Goal: Task Accomplishment & Management: Use online tool/utility

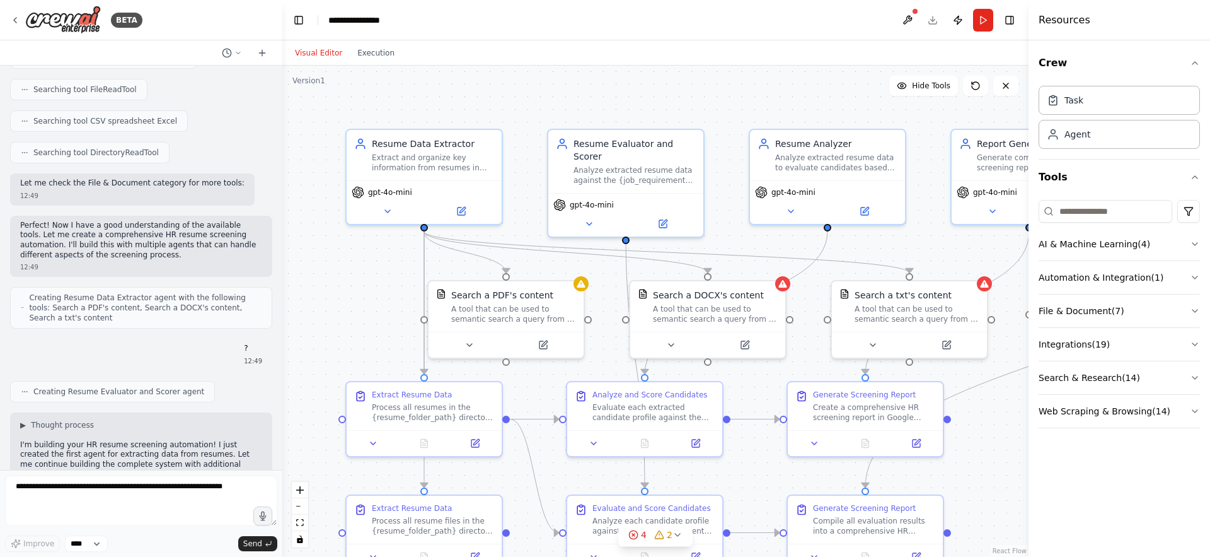
scroll to position [664, 0]
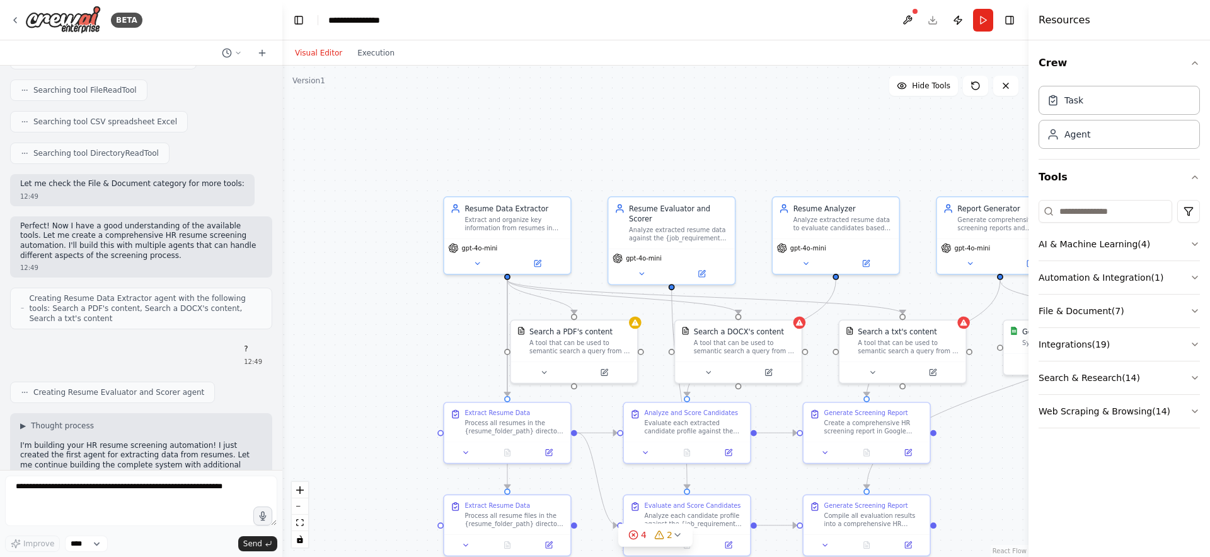
click at [616, 396] on div ".deletable-edge-delete-btn { width: 20px; height: 20px; border: 0px solid #ffff…" at bounding box center [655, 311] width 746 height 491
click at [610, 373] on button at bounding box center [604, 370] width 58 height 13
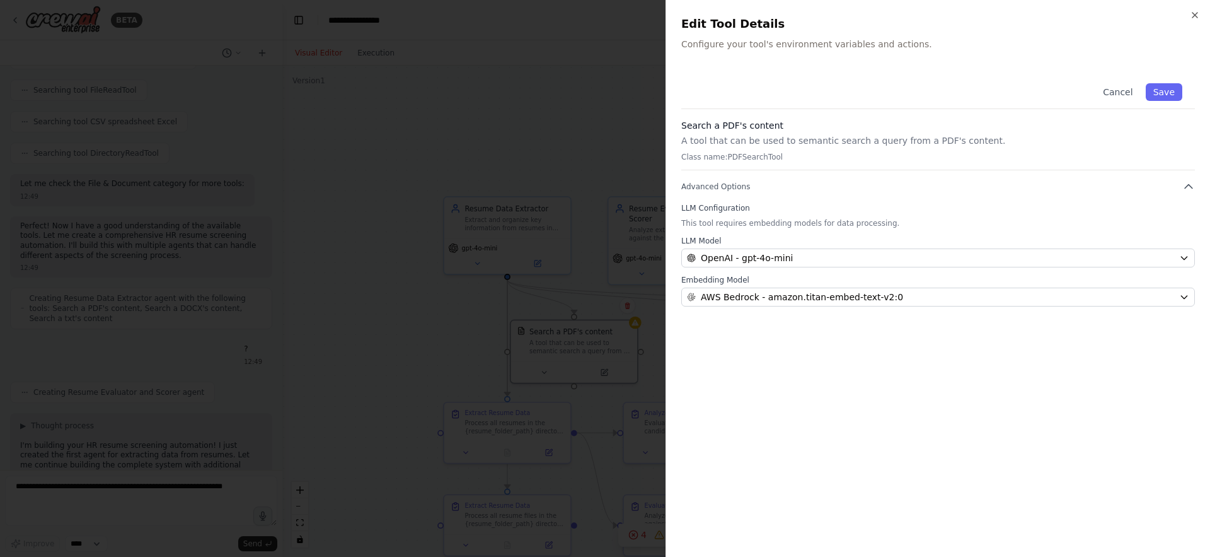
click at [601, 295] on div at bounding box center [605, 278] width 1210 height 557
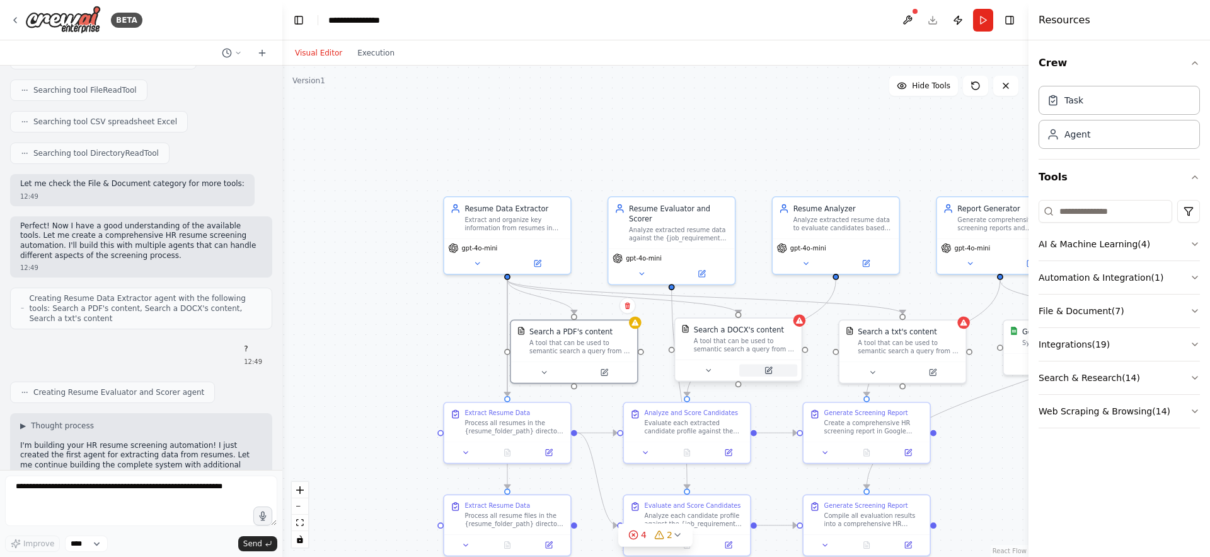
click at [768, 376] on button at bounding box center [768, 370] width 58 height 13
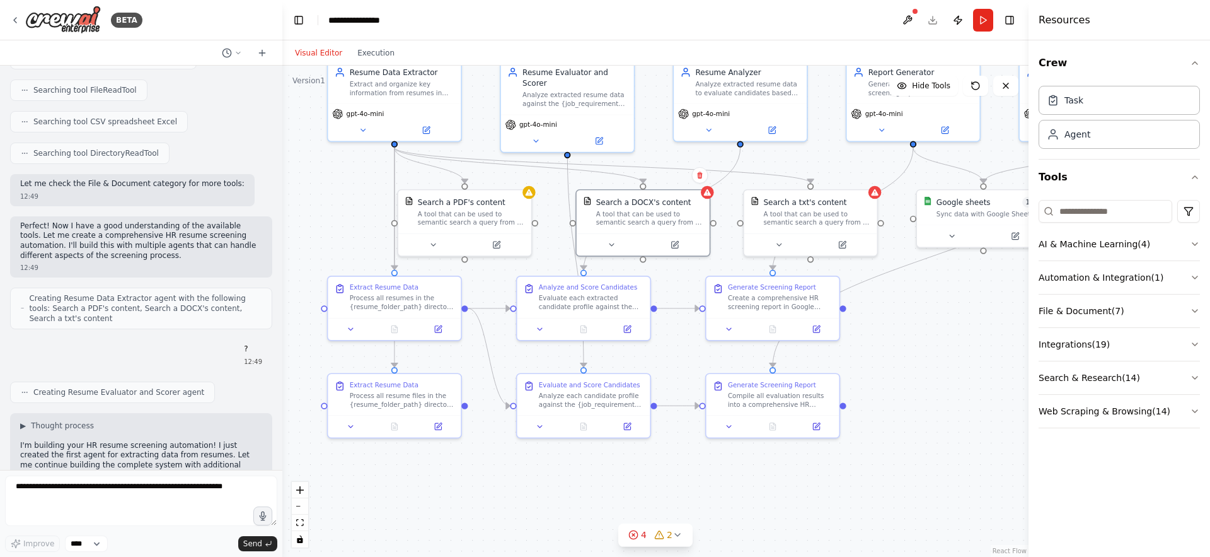
drag, startPoint x: 754, startPoint y: 282, endPoint x: 653, endPoint y: 150, distance: 165.9
click at [653, 149] on div ".deletable-edge-delete-btn { width: 20px; height: 20px; border: 0px solid #ffff…" at bounding box center [655, 311] width 746 height 491
click at [1068, 212] on input at bounding box center [1106, 211] width 134 height 23
click at [1084, 348] on button "Integrations ( 19 )" at bounding box center [1119, 344] width 161 height 33
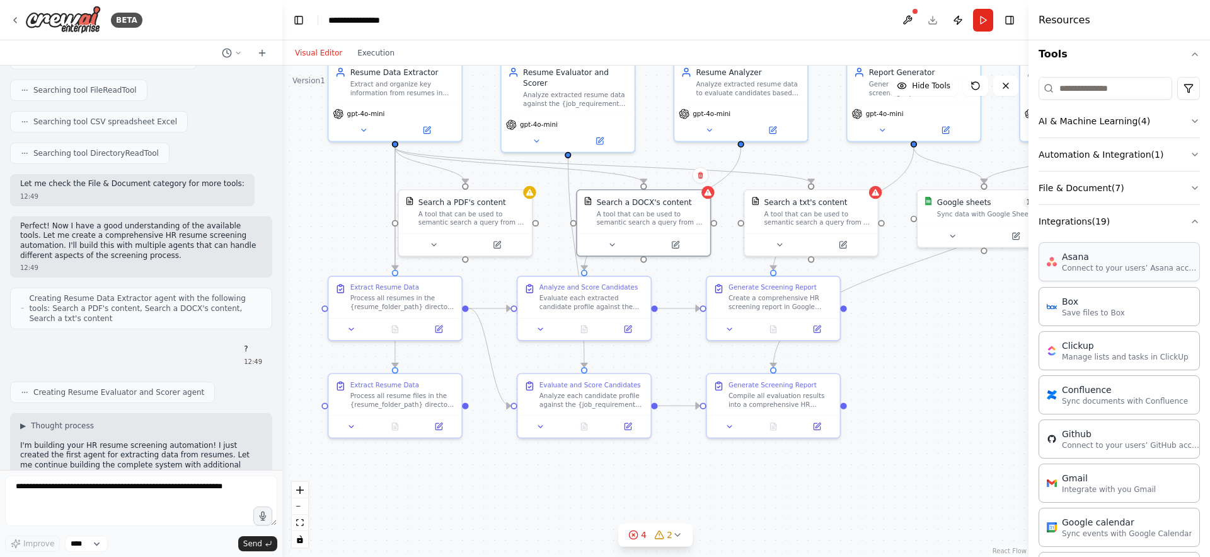
scroll to position [0, 0]
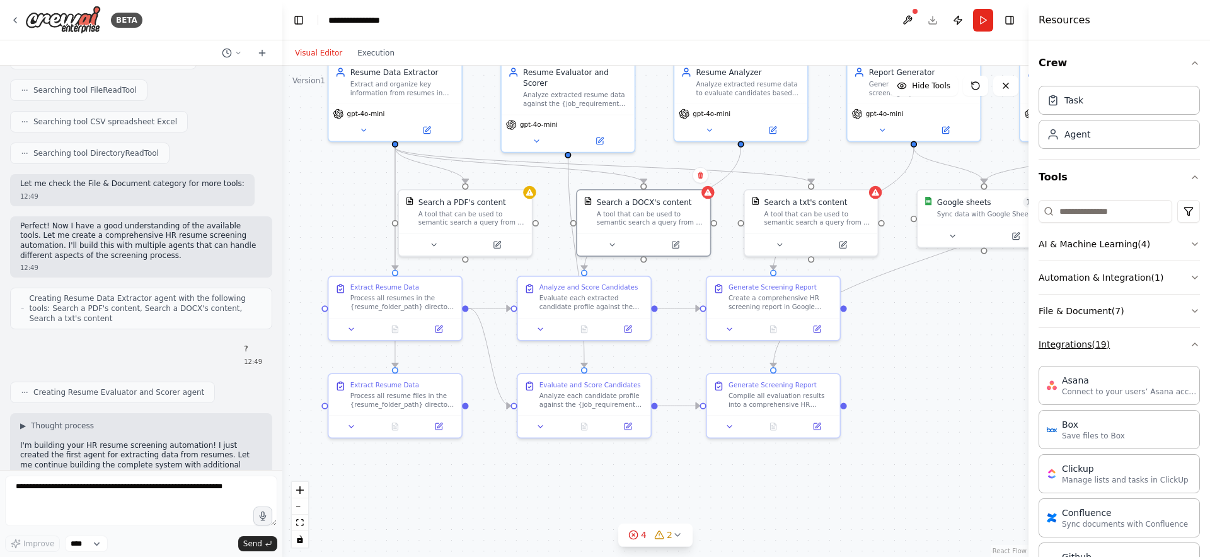
click at [1096, 348] on button "Integrations ( 19 )" at bounding box center [1119, 344] width 161 height 33
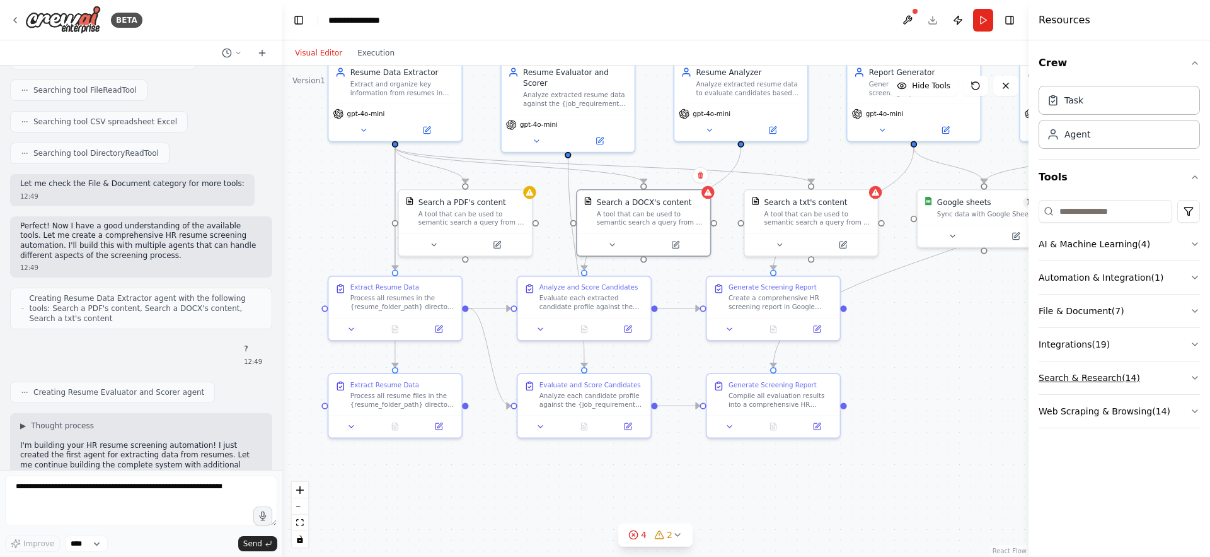
click at [1098, 384] on button "Search & Research ( 14 )" at bounding box center [1119, 377] width 161 height 33
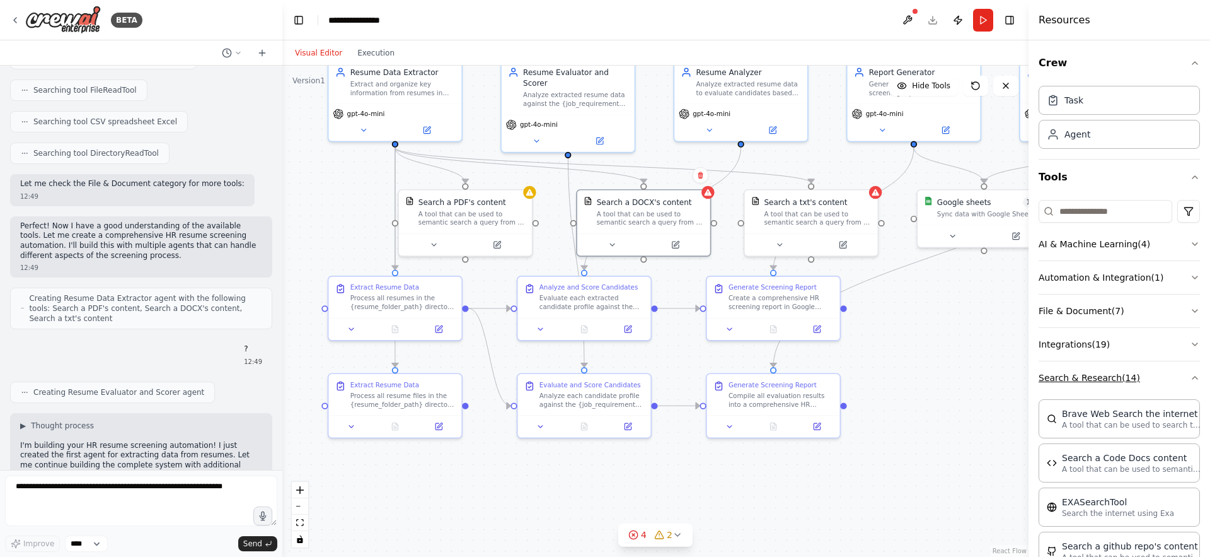
click at [1093, 378] on button "Search & Research ( 14 )" at bounding box center [1119, 377] width 161 height 33
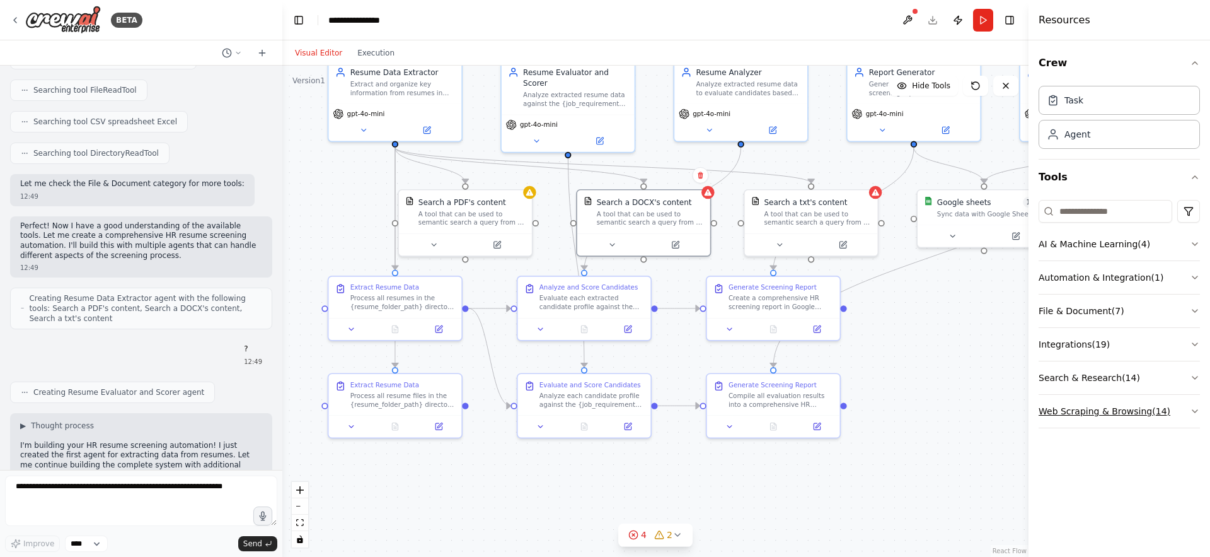
click at [1093, 406] on button "Web Scraping & Browsing ( 14 )" at bounding box center [1119, 411] width 161 height 33
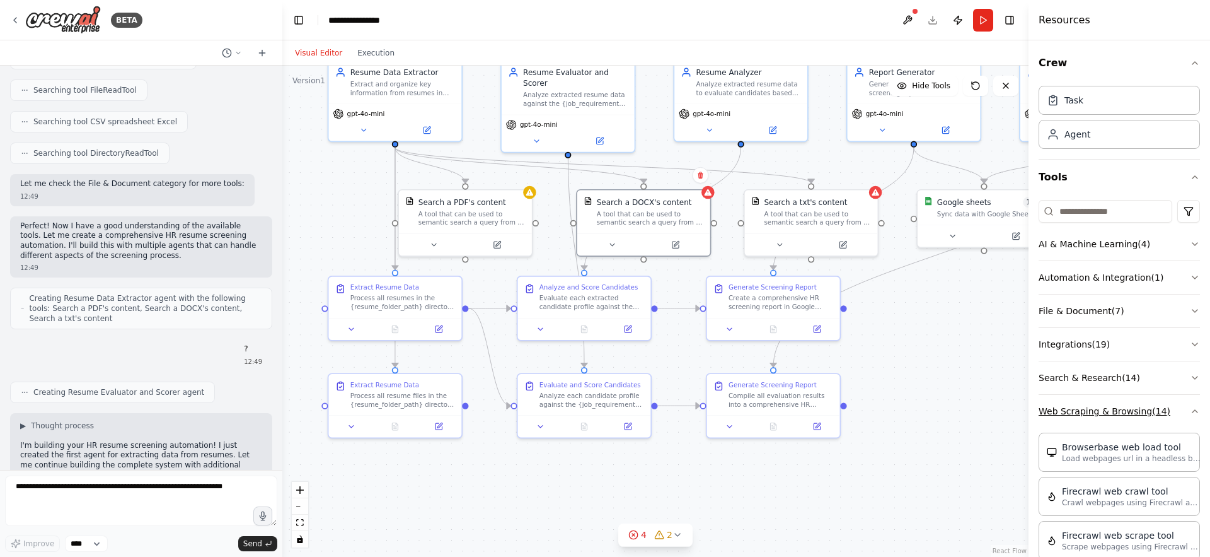
click at [1094, 411] on button "Web Scraping & Browsing ( 14 )" at bounding box center [1119, 411] width 161 height 33
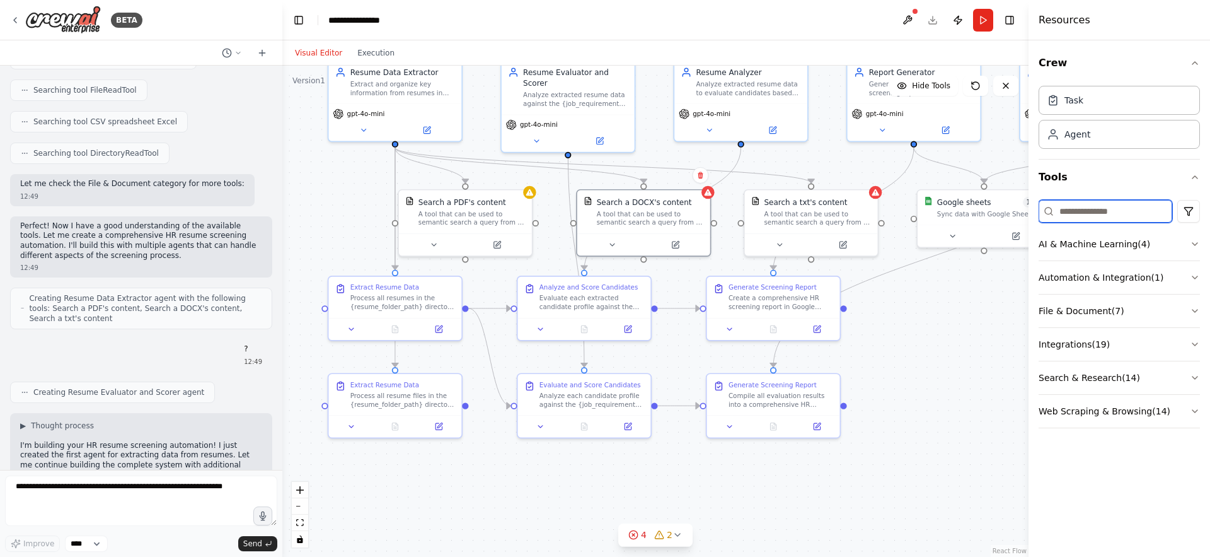
click at [1076, 212] on input at bounding box center [1106, 211] width 134 height 23
click at [267, 59] on button at bounding box center [262, 52] width 20 height 15
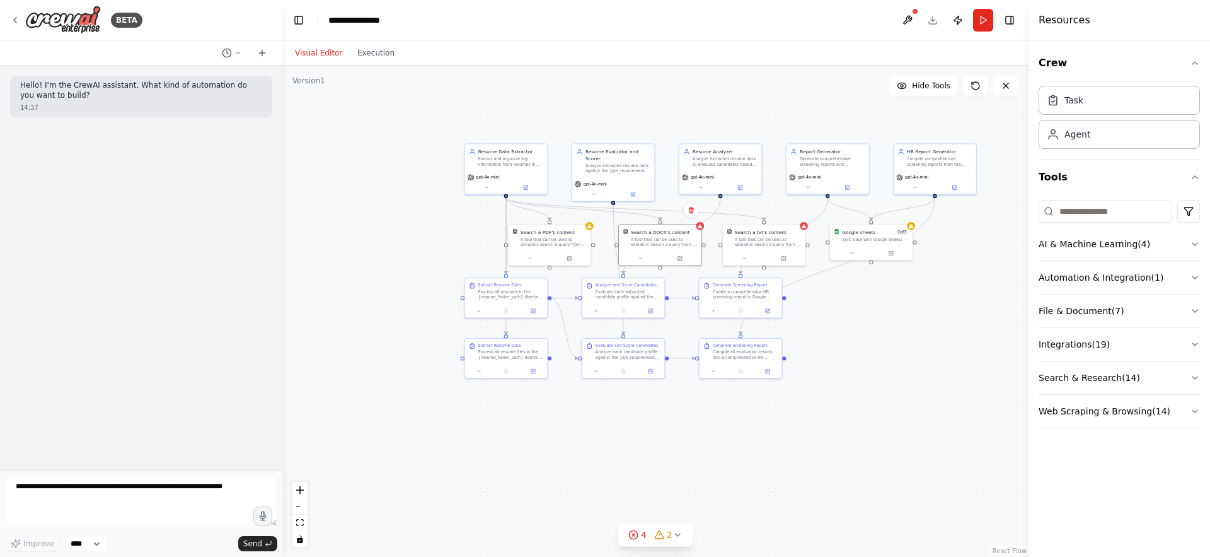
click at [923, 100] on div ".deletable-edge-delete-btn { width: 20px; height: 20px; border: 0px solid #ffff…" at bounding box center [655, 311] width 746 height 491
click at [923, 88] on span "Hide Tools" at bounding box center [931, 86] width 38 height 10
click at [923, 88] on span "Show Tools" at bounding box center [930, 86] width 42 height 10
click at [923, 88] on span "Hide Tools" at bounding box center [931, 86] width 38 height 10
click at [923, 88] on span "Show Tools" at bounding box center [930, 86] width 42 height 10
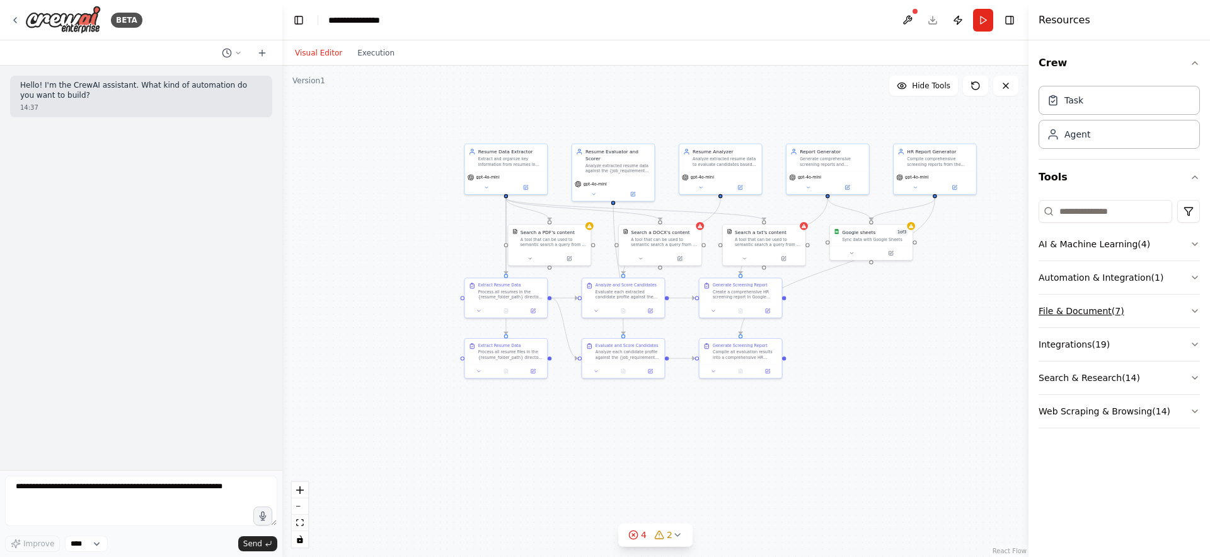
click at [1073, 308] on button "File & Document ( 7 )" at bounding box center [1119, 310] width 161 height 33
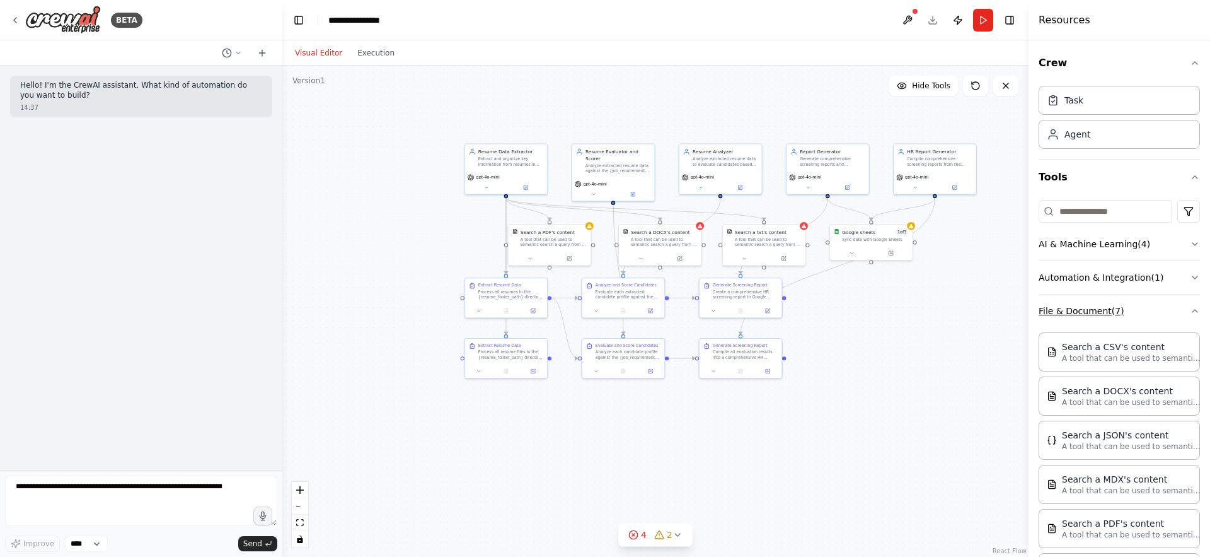
click at [1073, 308] on button "File & Document ( 7 )" at bounding box center [1119, 310] width 161 height 33
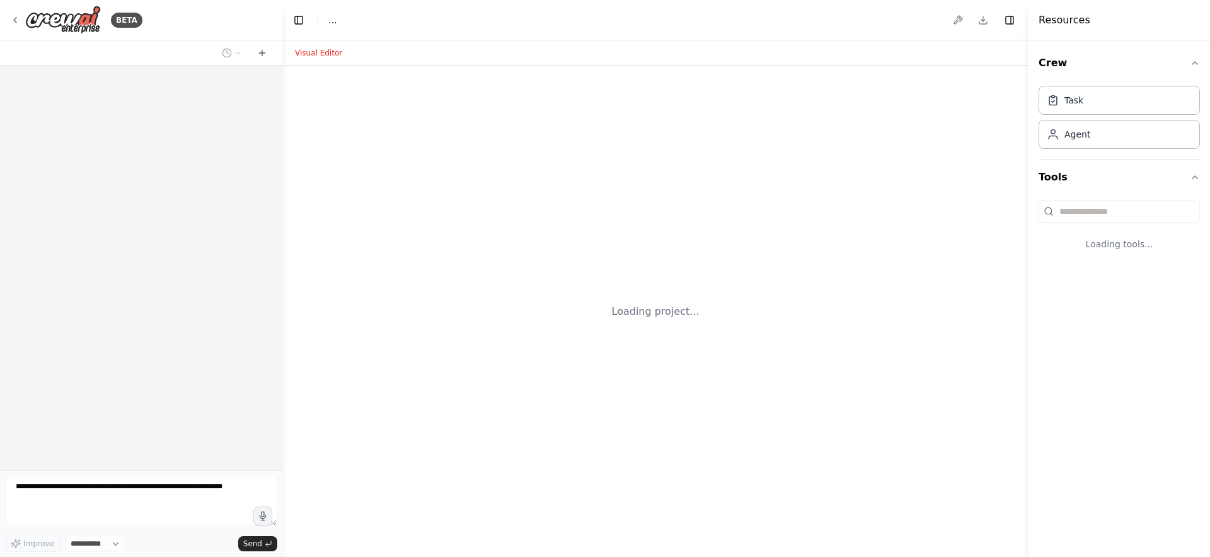
select select "****"
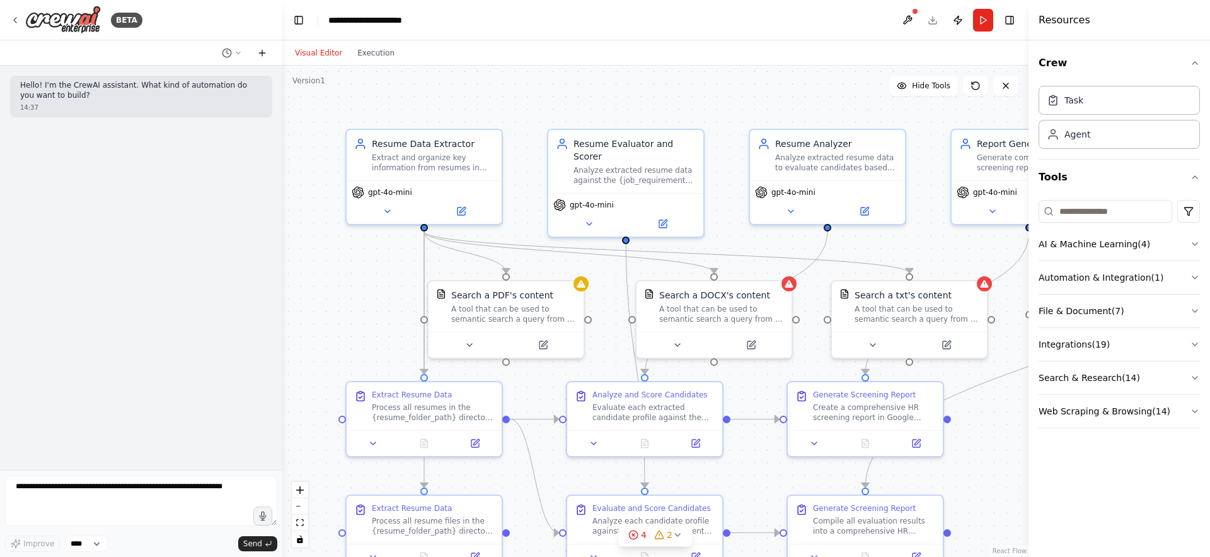
click at [264, 51] on icon at bounding box center [262, 53] width 10 height 10
click at [105, 500] on textarea at bounding box center [141, 500] width 272 height 50
type textarea "**********"
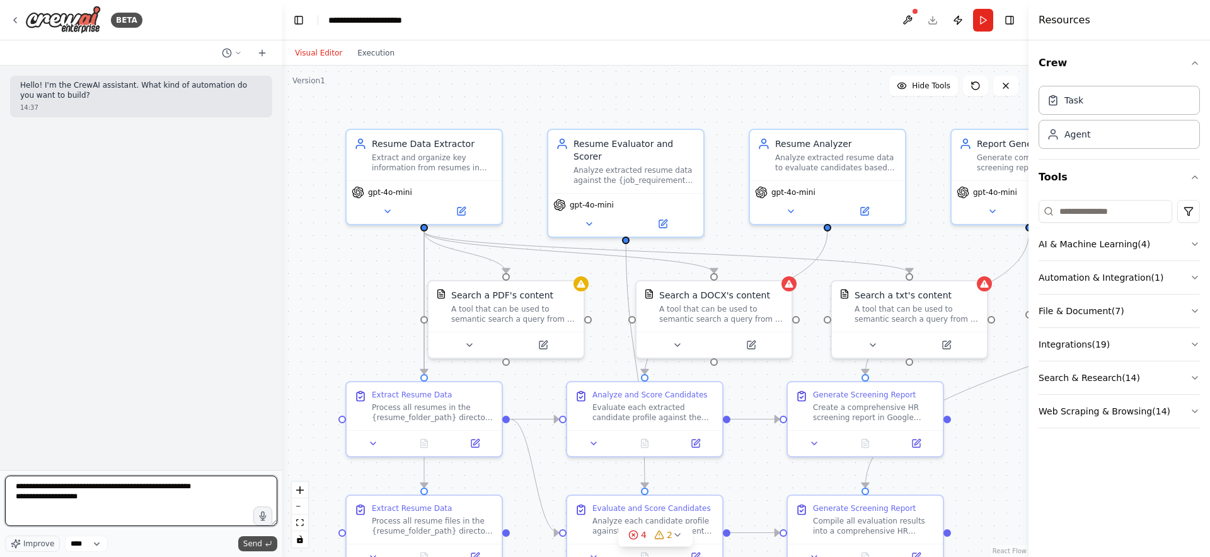
type textarea "**********"
click at [248, 546] on span "Send" at bounding box center [252, 543] width 19 height 10
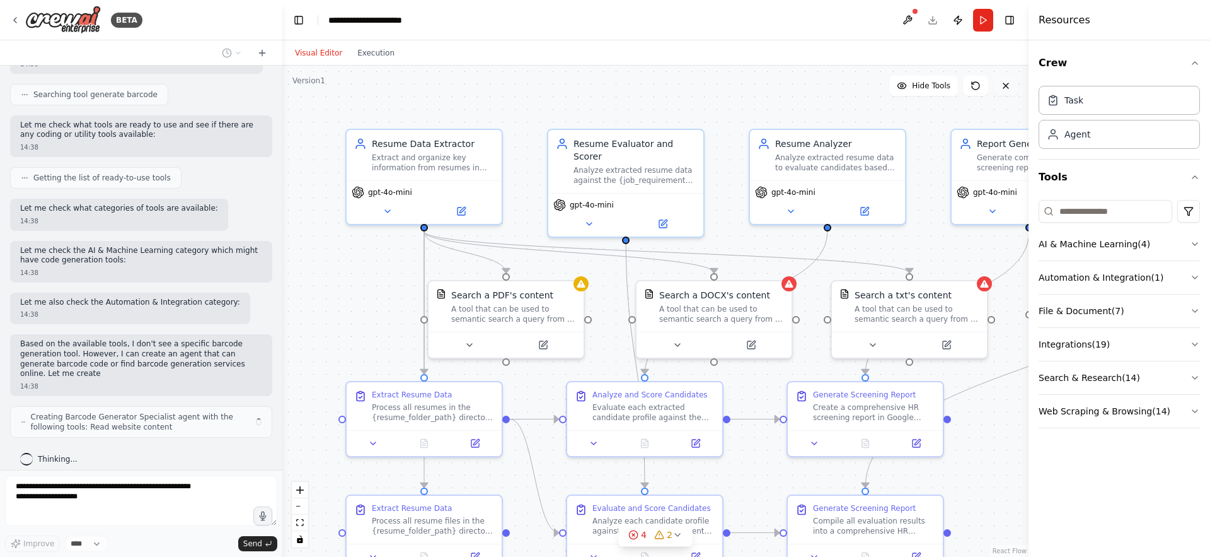
scroll to position [263, 0]
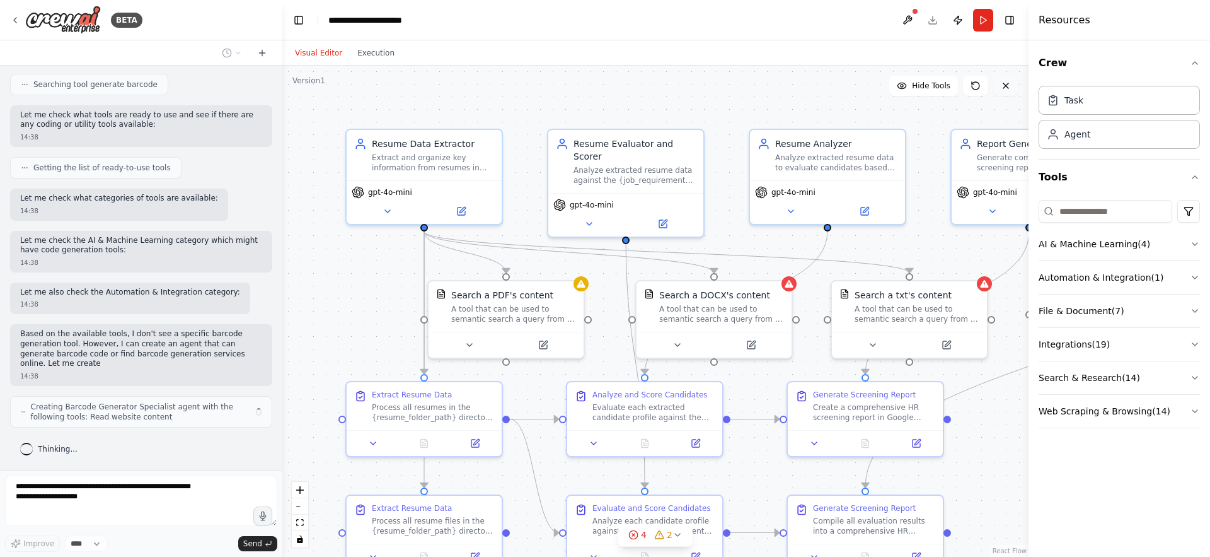
click at [1001, 88] on icon at bounding box center [1006, 86] width 10 height 10
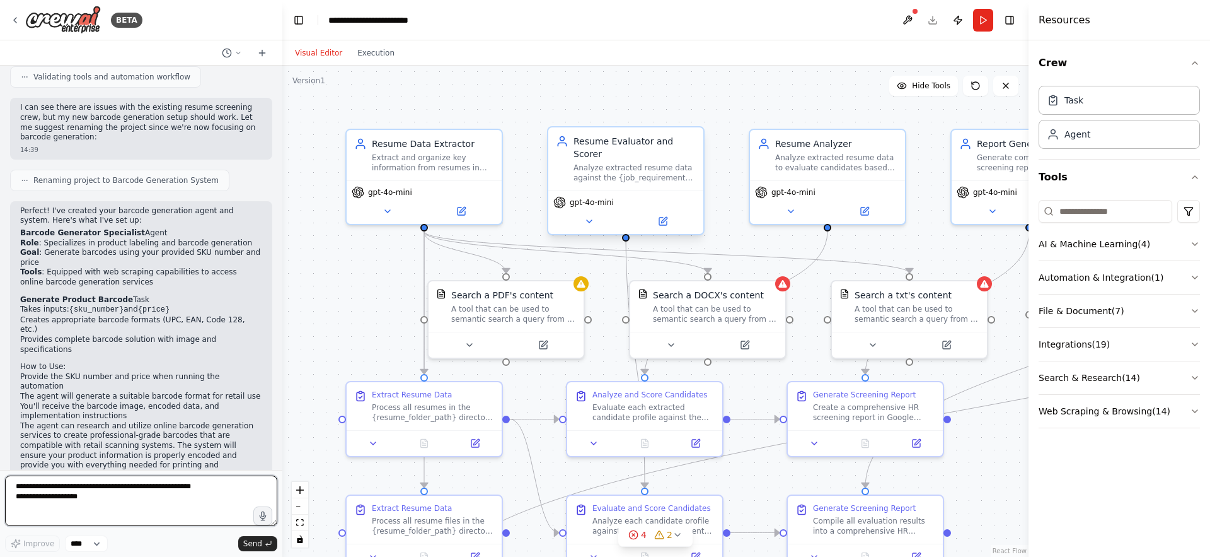
scroll to position [770, 0]
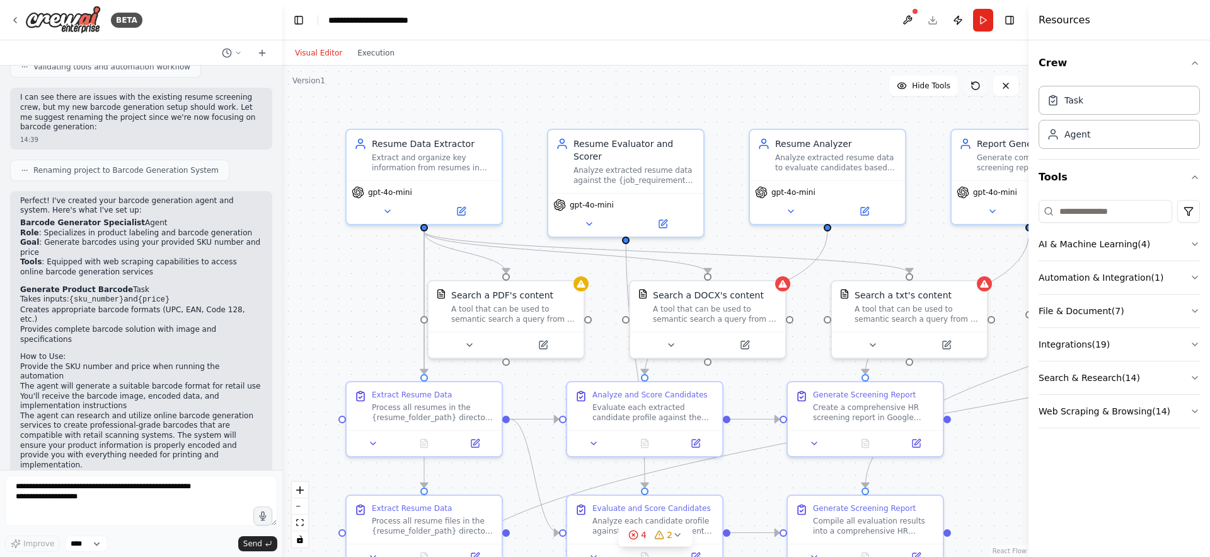
click at [980, 87] on icon at bounding box center [976, 86] width 10 height 10
click at [979, 87] on icon at bounding box center [976, 86] width 8 height 8
click at [975, 87] on icon at bounding box center [976, 86] width 10 height 10
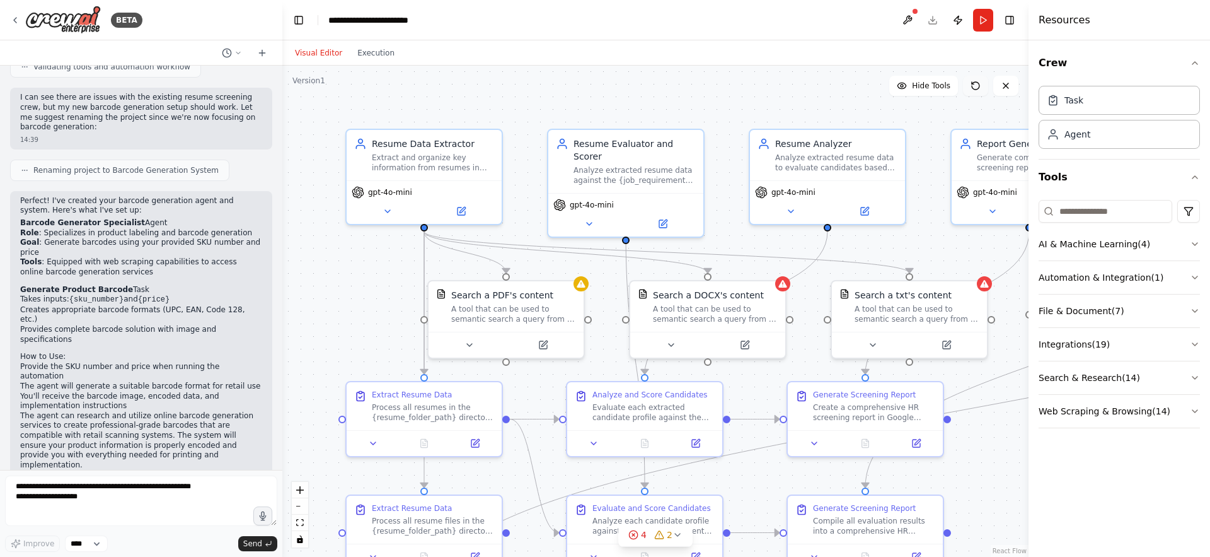
click at [975, 87] on icon at bounding box center [976, 86] width 10 height 10
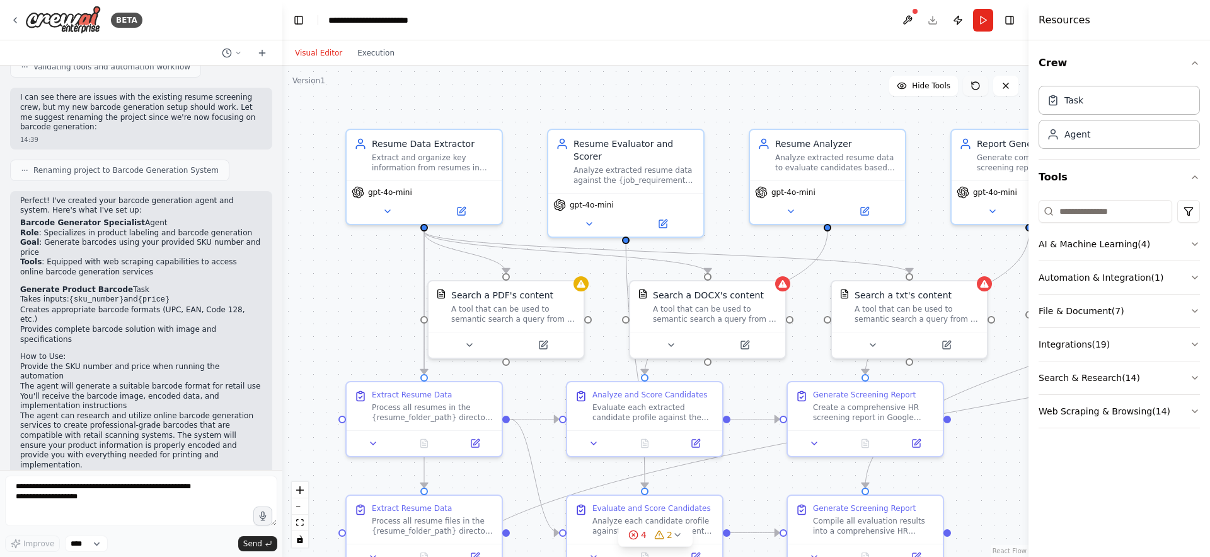
click at [975, 87] on icon at bounding box center [976, 86] width 10 height 10
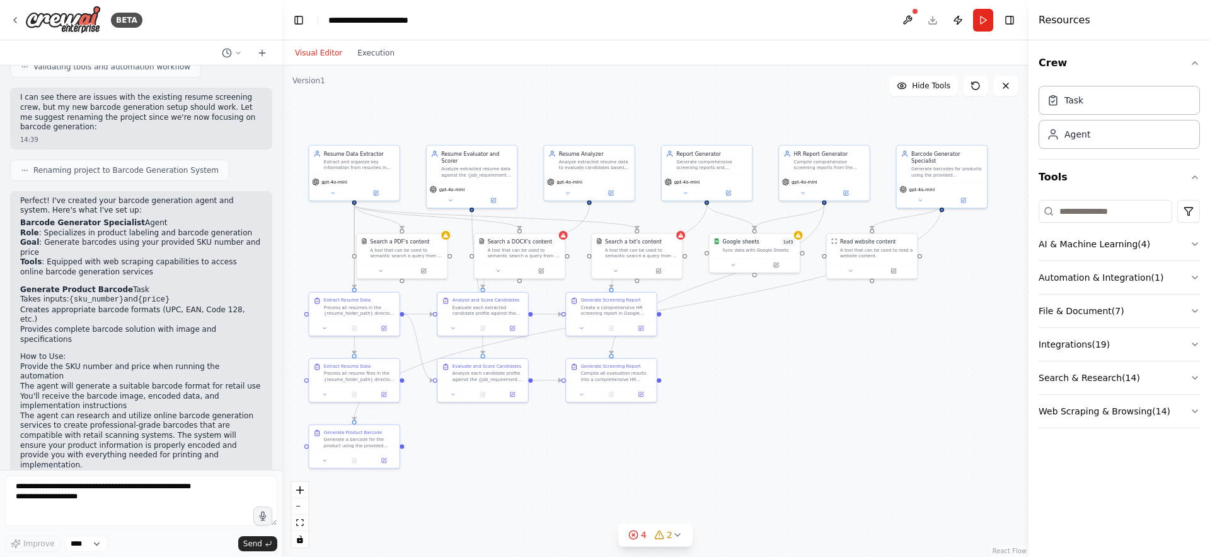
drag, startPoint x: 906, startPoint y: 395, endPoint x: 599, endPoint y: 412, distance: 307.5
click at [599, 412] on div ".deletable-edge-delete-btn { width: 20px; height: 20px; border: 0px solid #ffff…" at bounding box center [655, 311] width 746 height 491
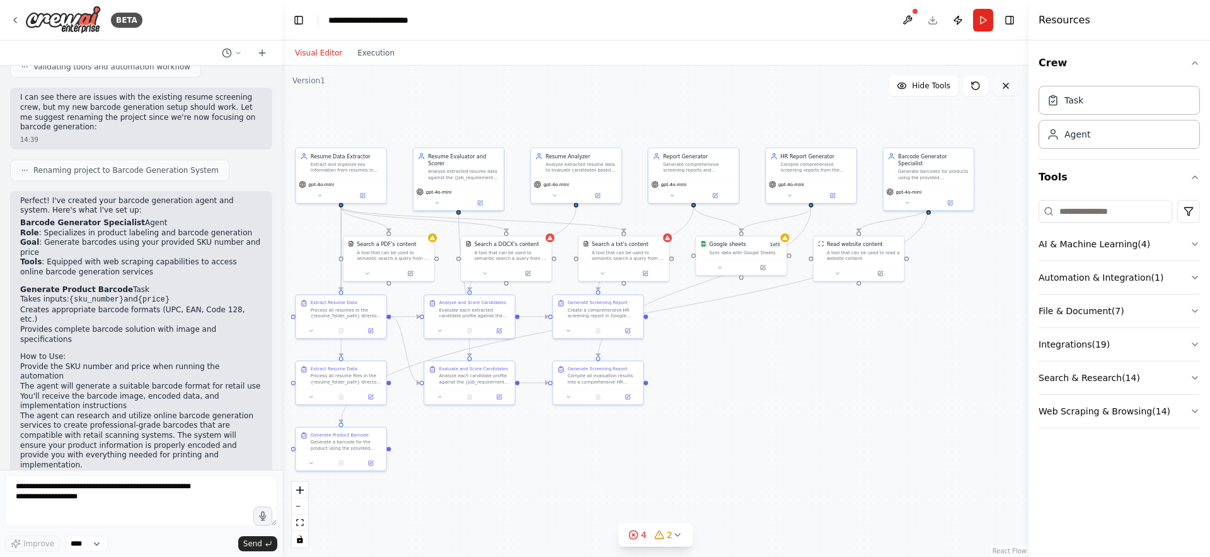
click at [1006, 90] on button at bounding box center [1005, 86] width 25 height 20
click at [1006, 90] on icon at bounding box center [1006, 86] width 10 height 10
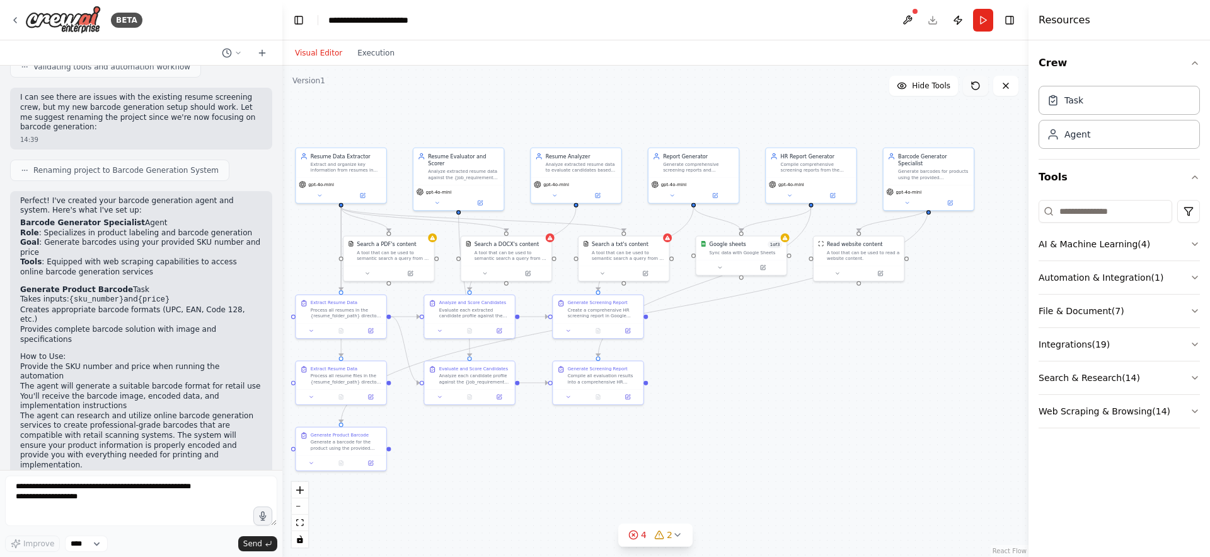
click at [978, 88] on icon at bounding box center [976, 86] width 8 height 8
click at [934, 88] on span "Hide Tools" at bounding box center [931, 86] width 38 height 10
click at [934, 88] on span "Show Tools" at bounding box center [930, 86] width 42 height 10
click at [969, 88] on button at bounding box center [975, 86] width 25 height 20
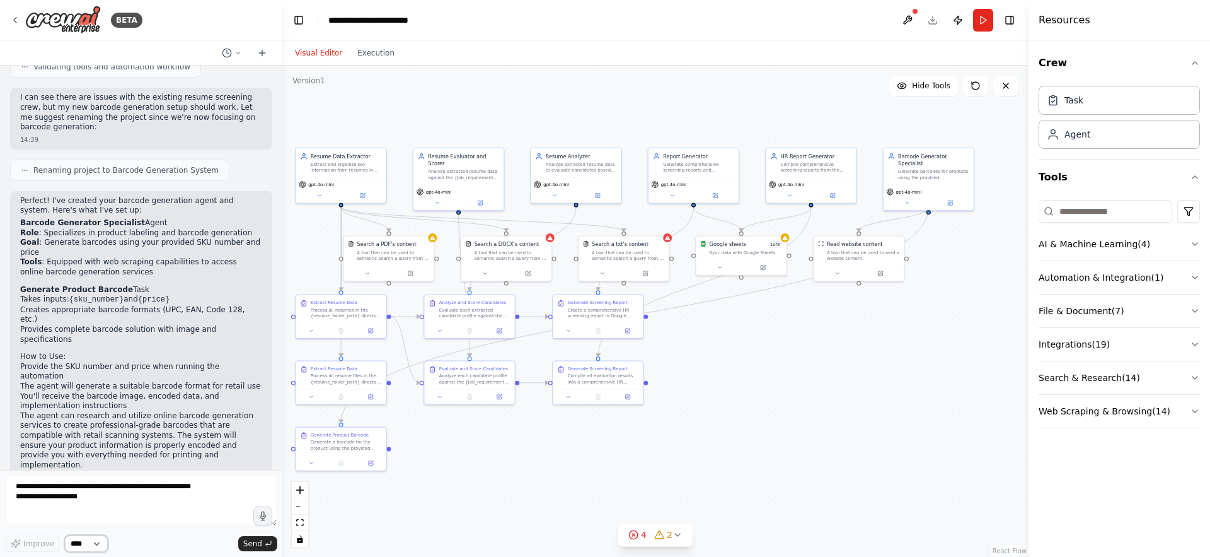
click at [91, 545] on select "****" at bounding box center [86, 543] width 43 height 16
click at [115, 196] on p "Perfect! I've created your barcode generation agent and system. Here's what I'v…" at bounding box center [141, 206] width 242 height 20
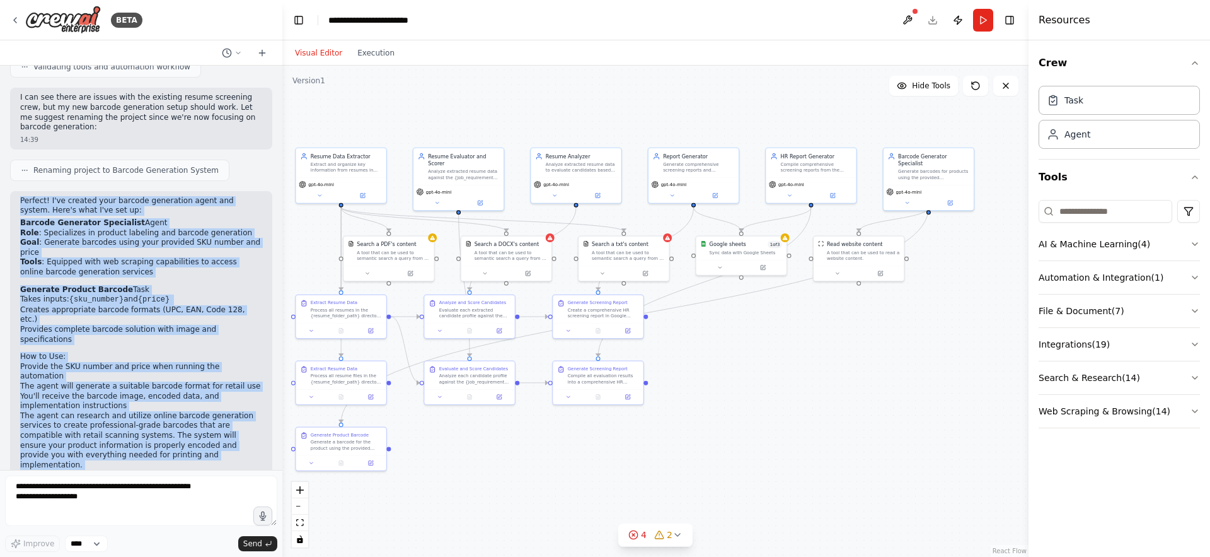
drag, startPoint x: 115, startPoint y: 186, endPoint x: 159, endPoint y: 438, distance: 256.1
click at [161, 456] on div "Perfect! I've created your barcode generation agent and system. Here's what I'v…" at bounding box center [141, 350] width 262 height 318
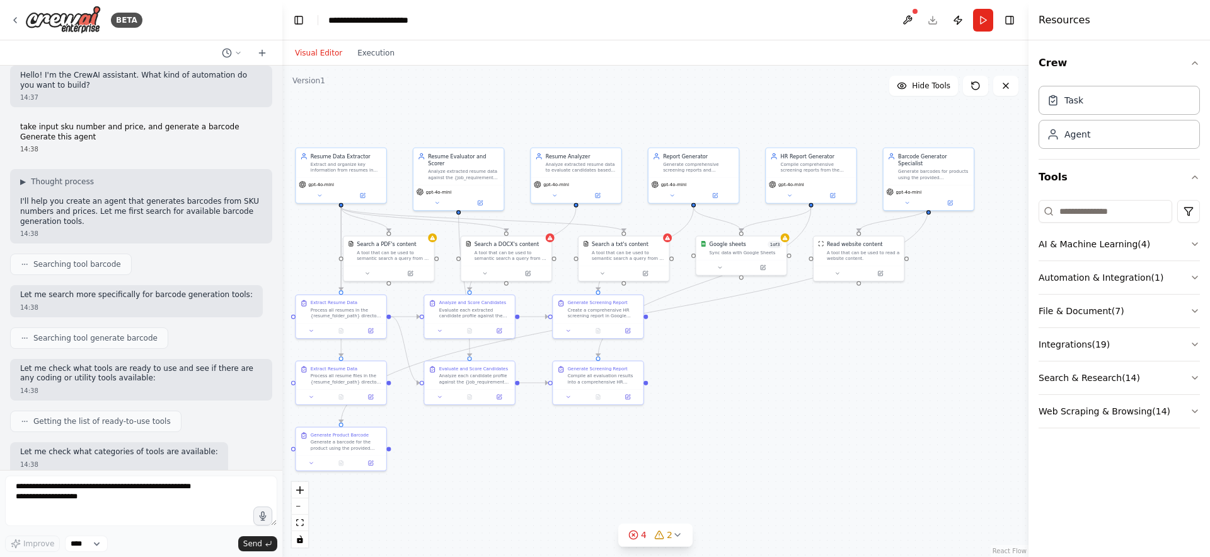
scroll to position [0, 0]
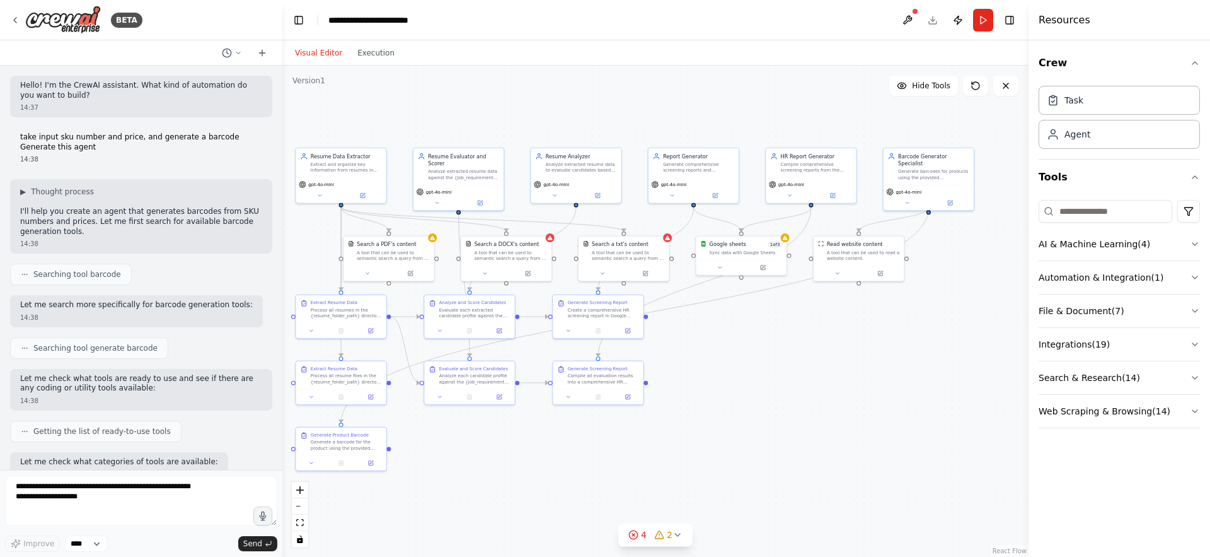
click at [117, 135] on p "take input sku number and price, and generate a barcode Generate this agent" at bounding box center [141, 142] width 242 height 20
copy p "take input sku number and price, and generate a barcode Generate this agent"
click at [264, 47] on button at bounding box center [262, 52] width 20 height 15
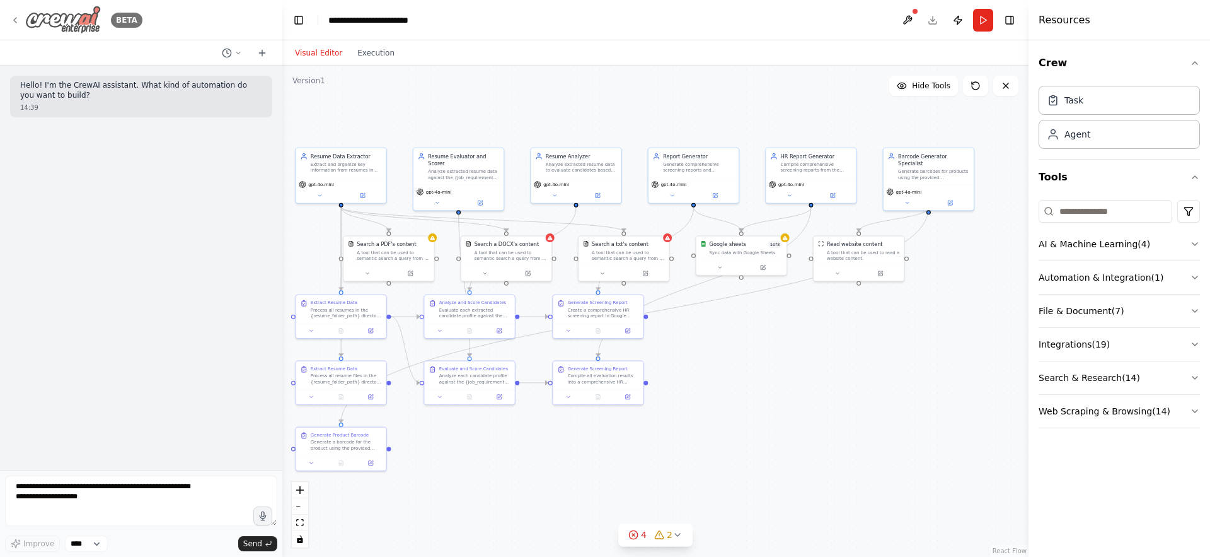
click at [21, 18] on div "BETA" at bounding box center [76, 20] width 132 height 28
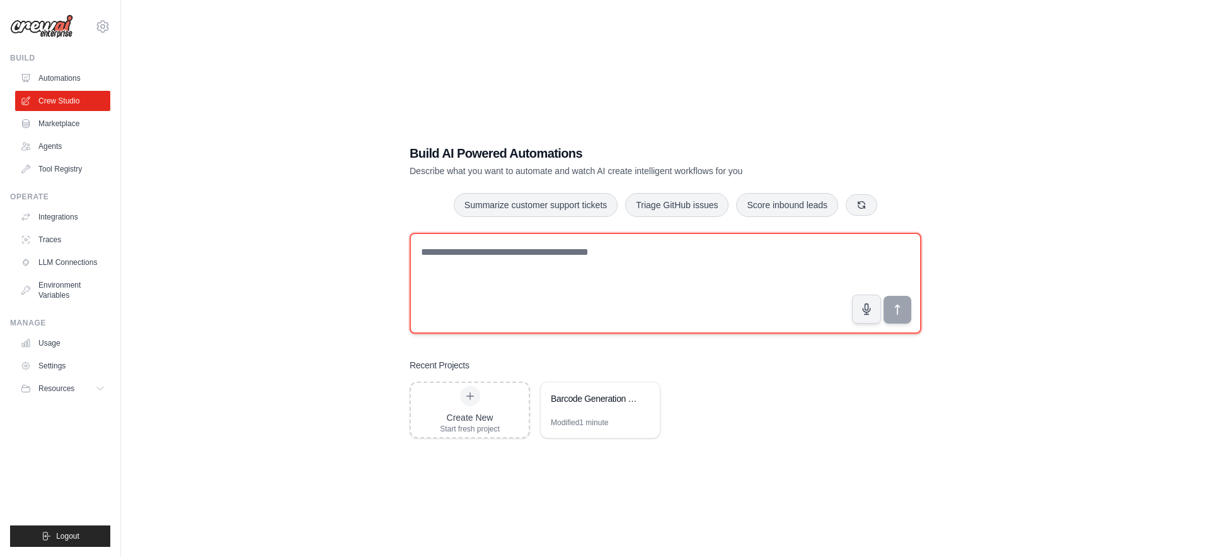
click at [510, 261] on textarea at bounding box center [666, 283] width 512 height 101
paste textarea "**********"
type textarea "**********"
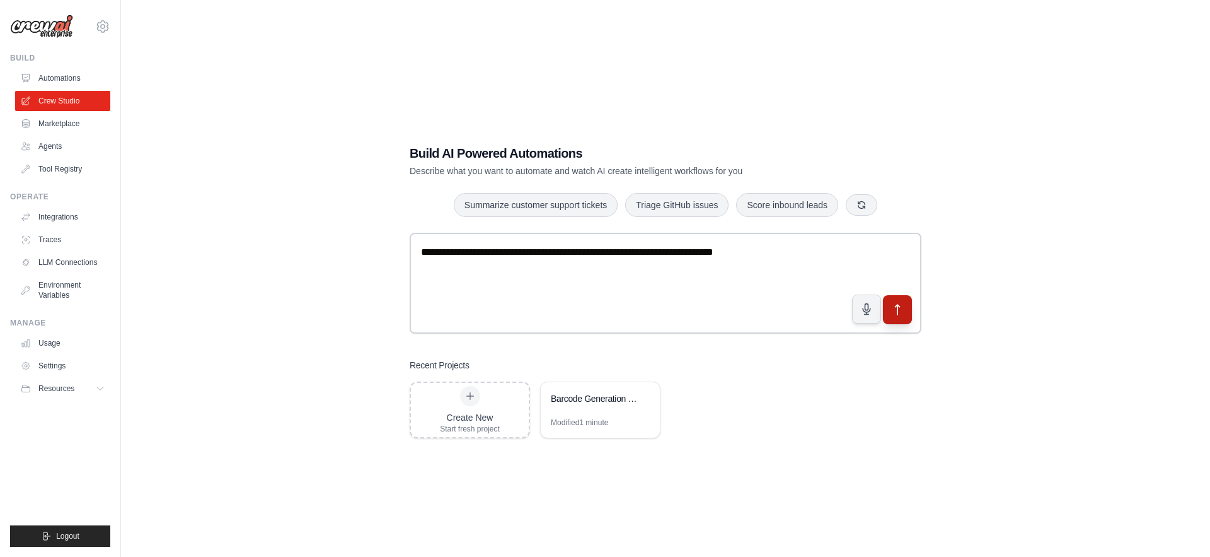
click at [903, 311] on icon "submit" at bounding box center [897, 309] width 13 height 13
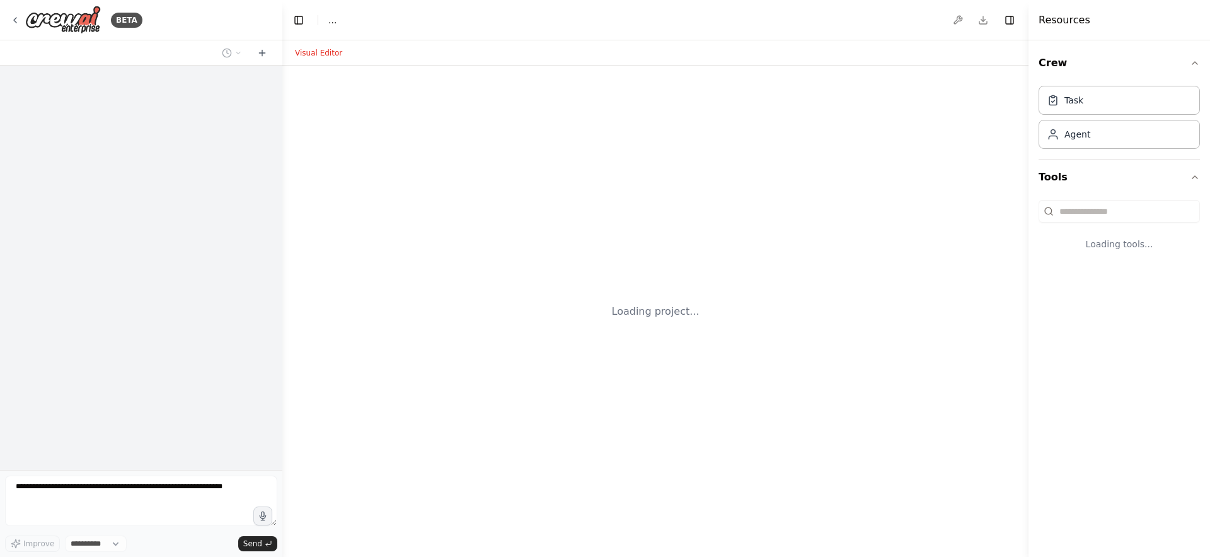
select select "****"
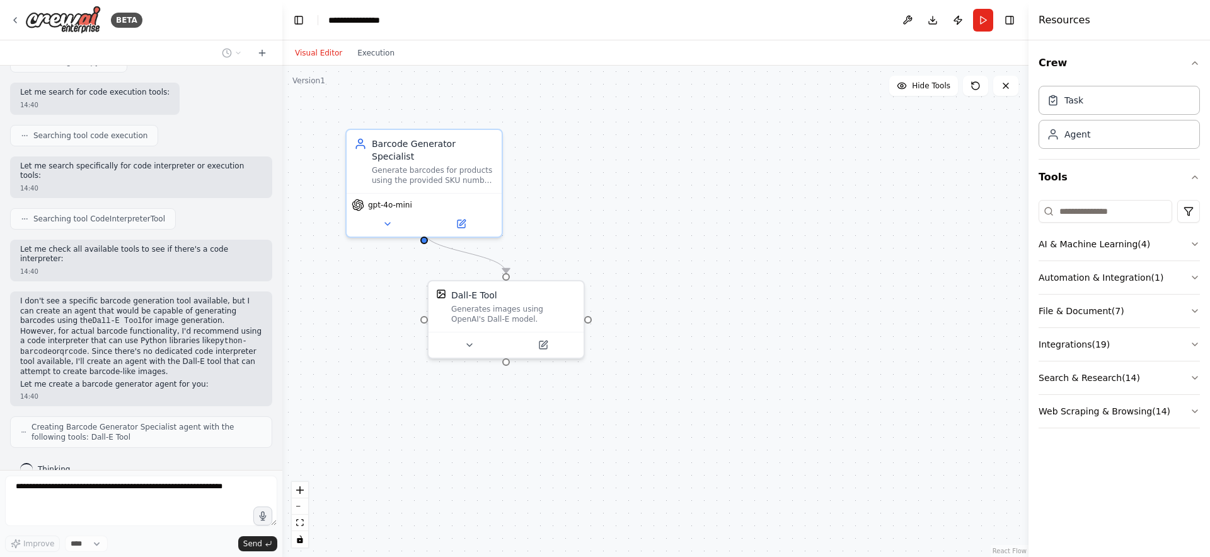
scroll to position [475, 0]
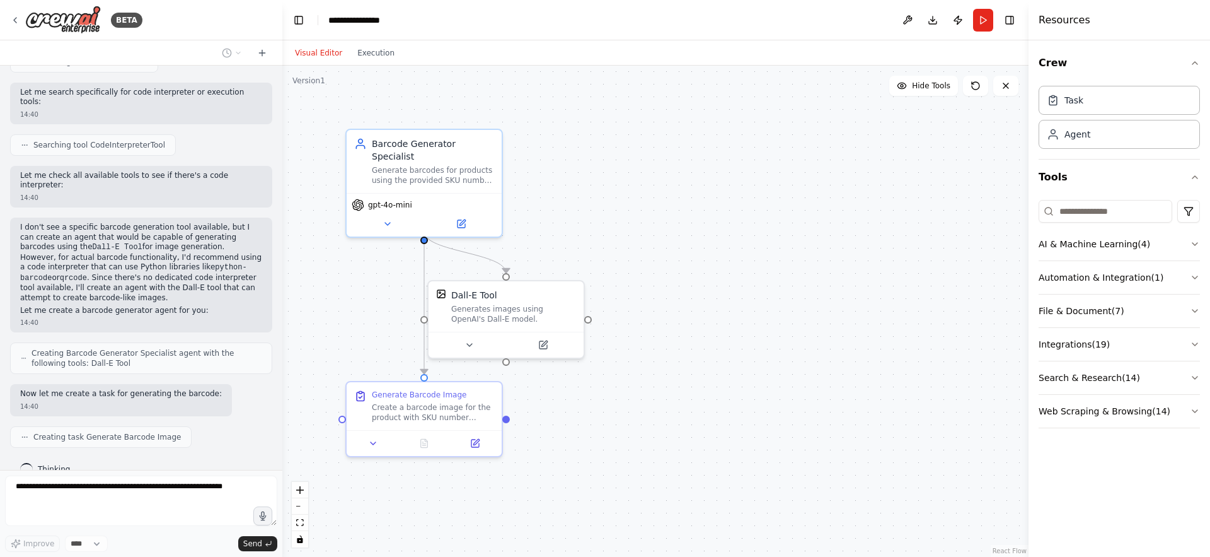
click at [157, 228] on p "I don't see a specific barcode generation tool available, but I can create an a…" at bounding box center [141, 263] width 242 height 81
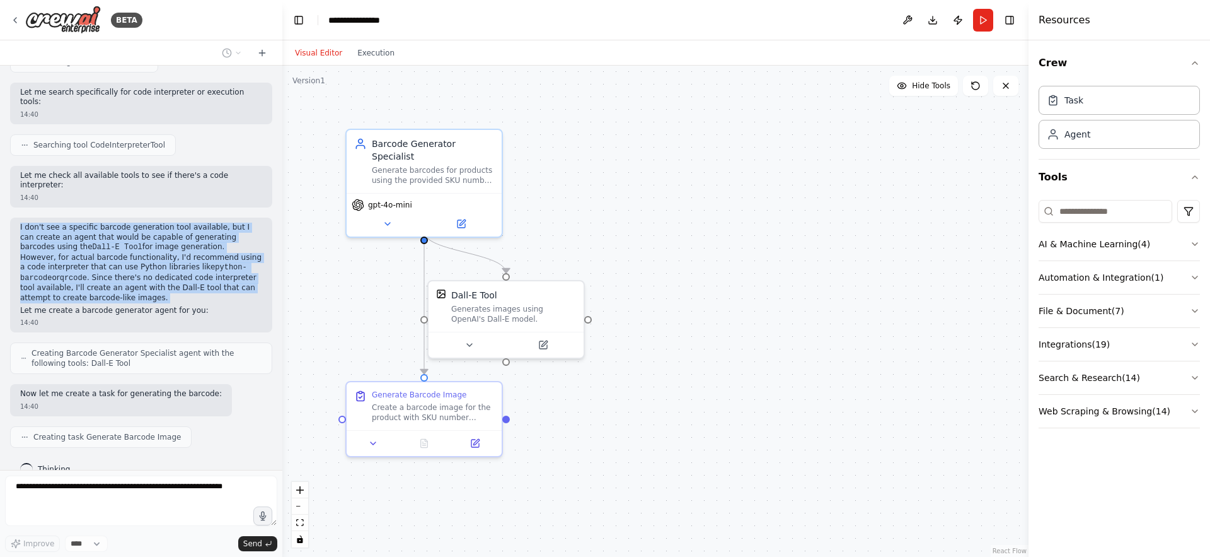
click at [157, 228] on p "I don't see a specific barcode generation tool available, but I can create an a…" at bounding box center [141, 263] width 242 height 81
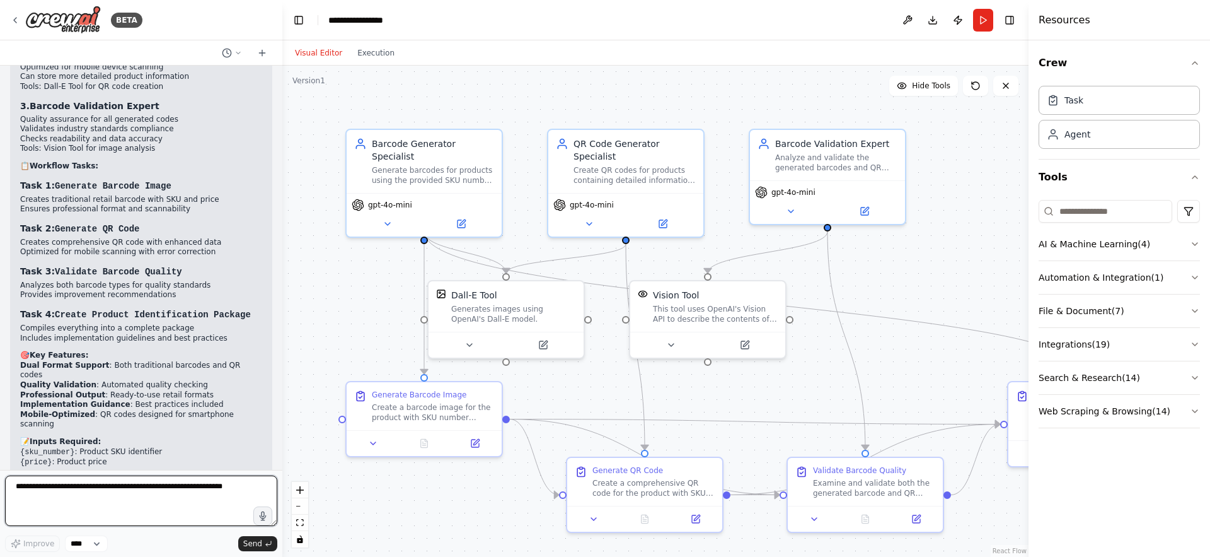
scroll to position [1916, 0]
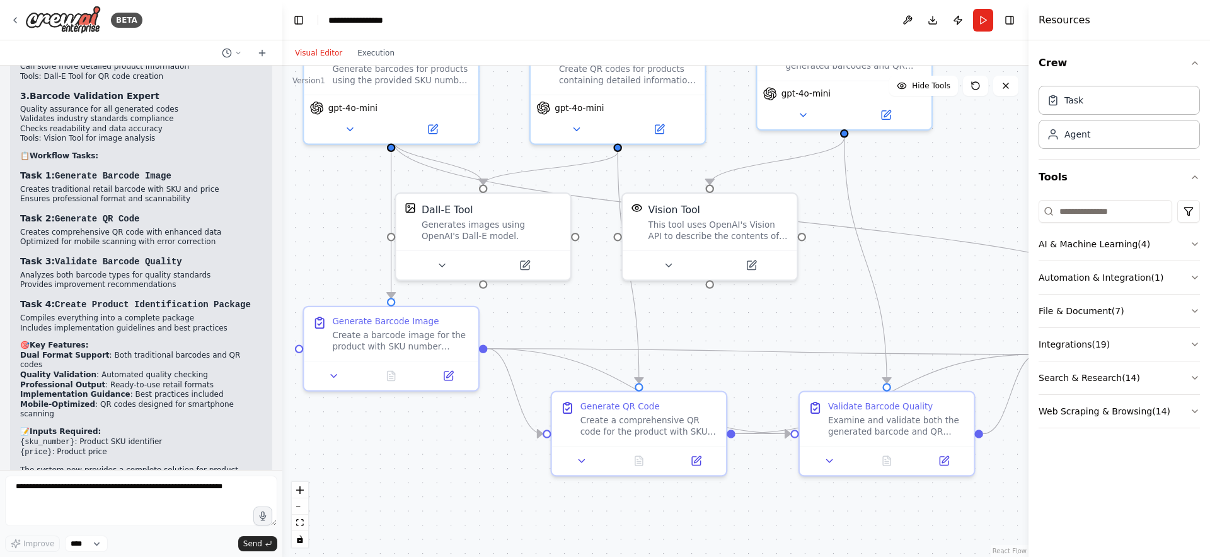
drag, startPoint x: 483, startPoint y: 499, endPoint x: 453, endPoint y: 440, distance: 66.5
click at [453, 440] on div ".deletable-edge-delete-btn { width: 20px; height: 20px; border: 0px solid #ffff…" at bounding box center [655, 311] width 746 height 491
click at [447, 269] on button at bounding box center [449, 262] width 80 height 17
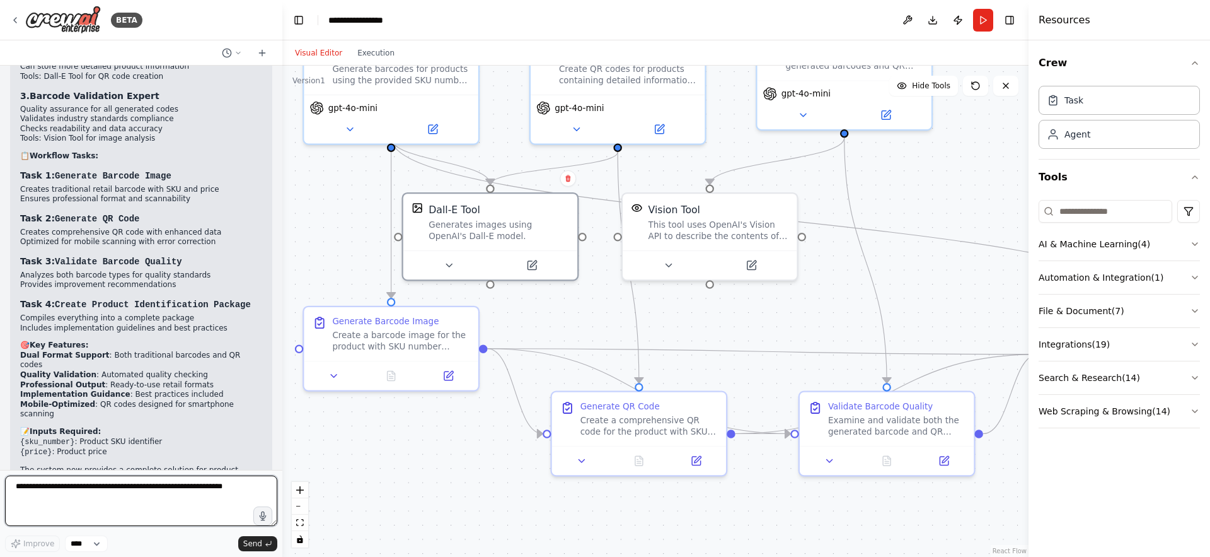
click at [116, 507] on textarea at bounding box center [141, 500] width 272 height 50
type textarea "**********"
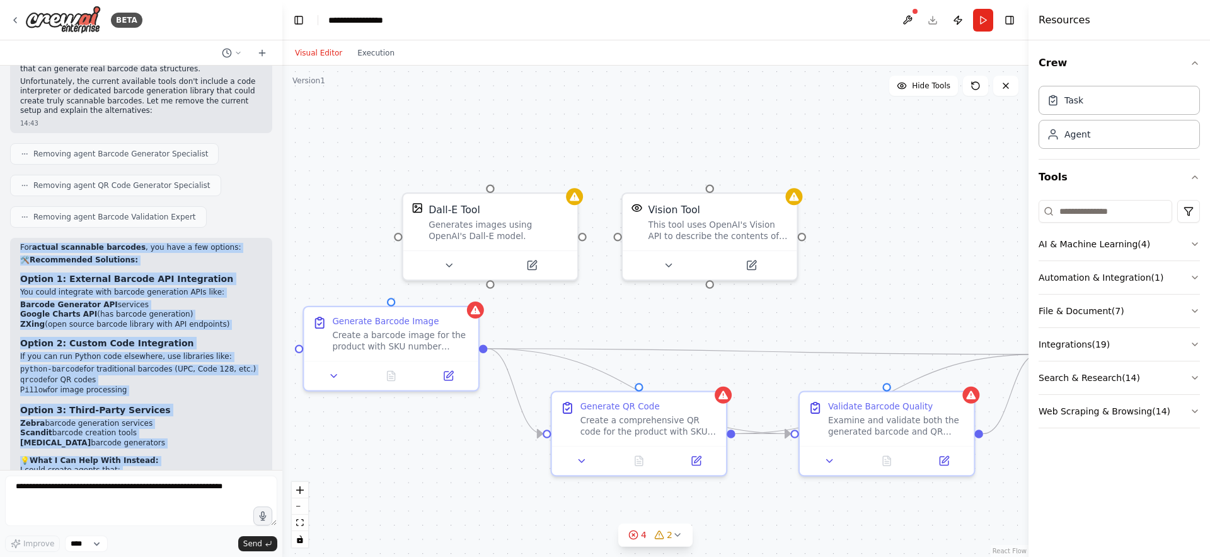
scroll to position [2535, 0]
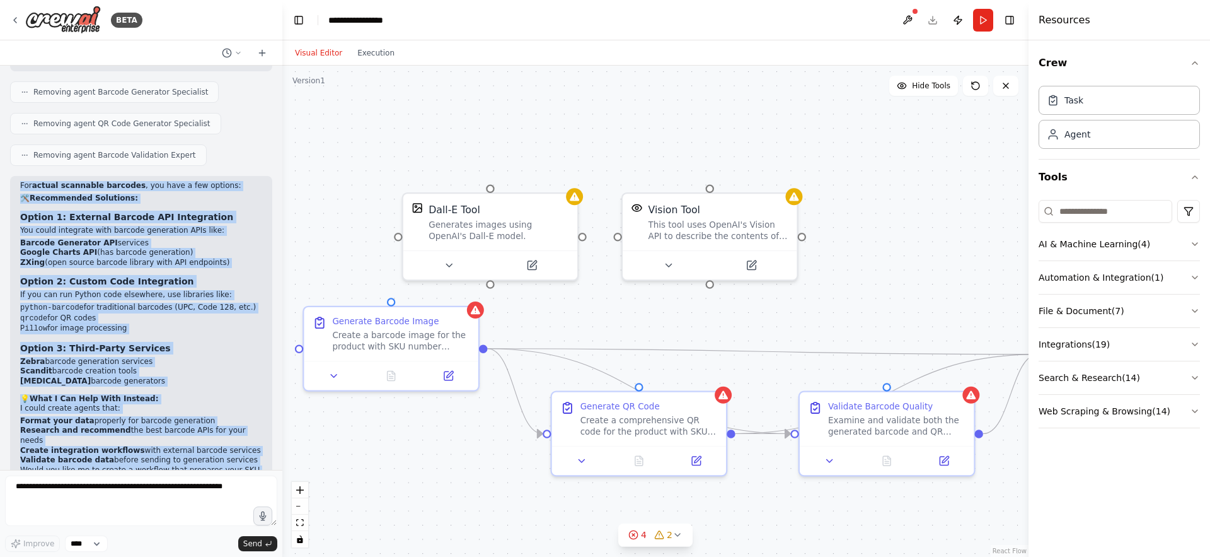
drag, startPoint x: 20, startPoint y: 225, endPoint x: 233, endPoint y: 446, distance: 306.7
click at [233, 446] on div "For actual scannable barcodes , you have a few options: 🛠️ Recommended Solution…" at bounding box center [141, 348] width 262 height 345
click at [216, 465] on p "Would you like me to create a workflow that prepares your SKU and price data fo…" at bounding box center [141, 484] width 242 height 39
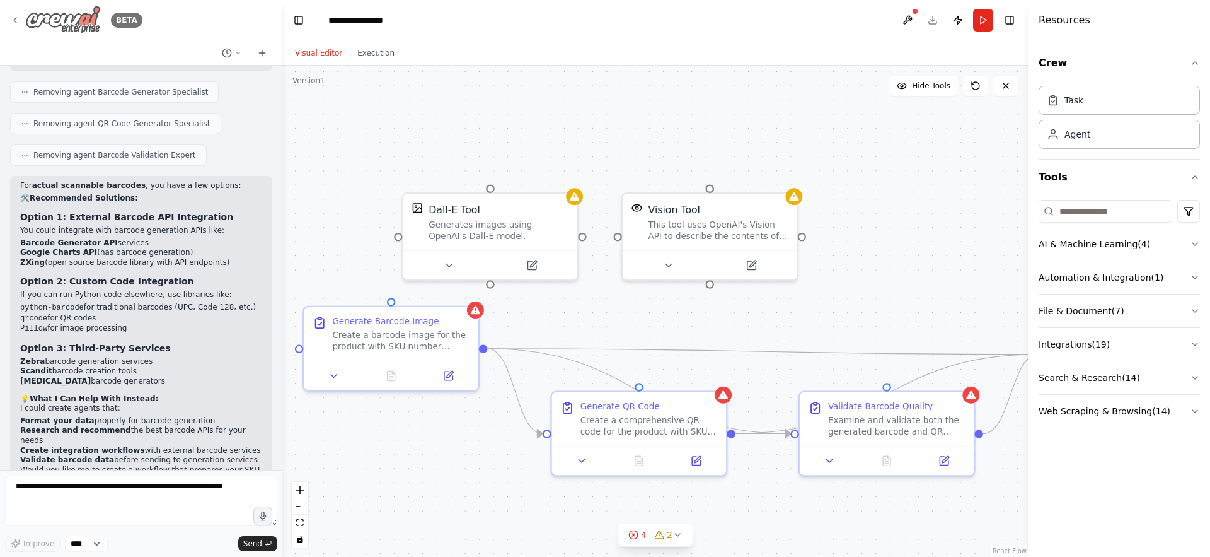
click at [14, 21] on icon at bounding box center [15, 20] width 3 height 5
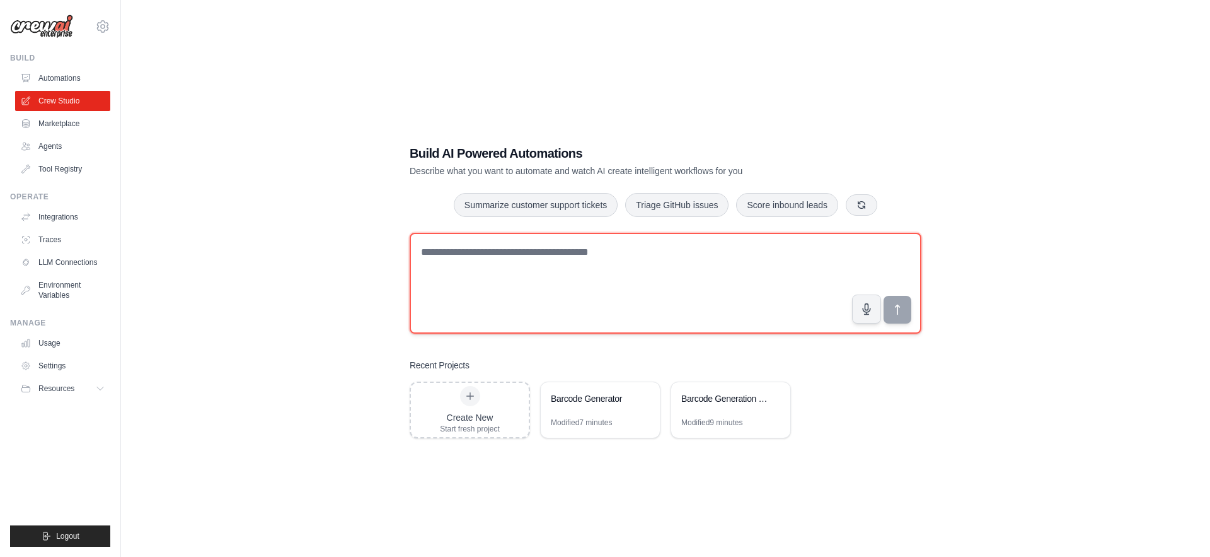
click at [445, 245] on textarea at bounding box center [666, 283] width 512 height 101
type textarea "*"
type textarea "**********"
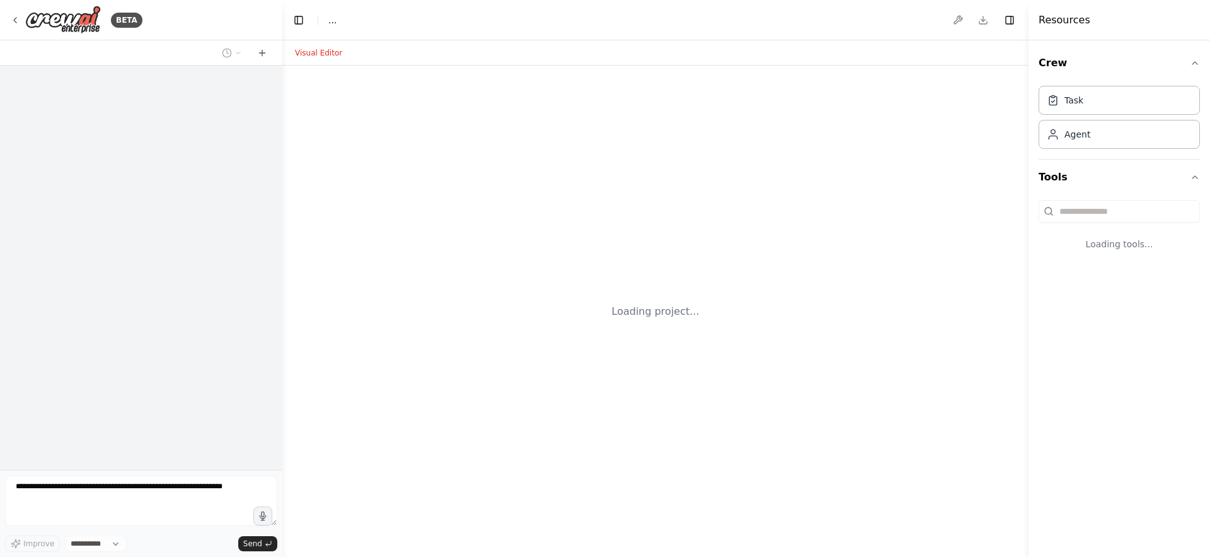
select select "****"
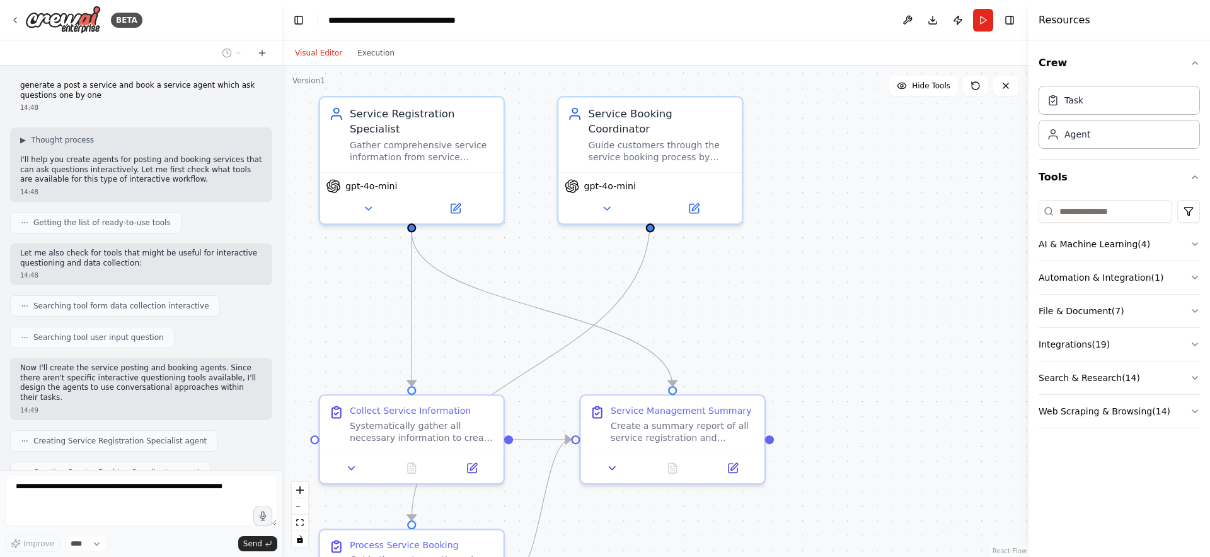
click at [90, 90] on p "generate a post a service and book a service agent which ask questions one by o…" at bounding box center [141, 91] width 242 height 20
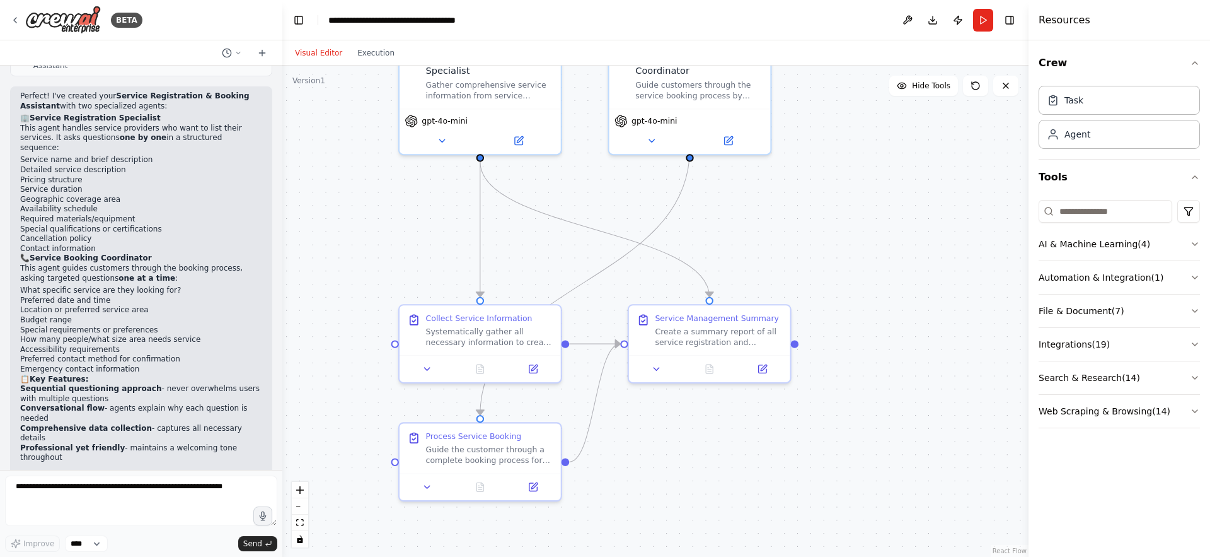
drag, startPoint x: 492, startPoint y: 343, endPoint x: 557, endPoint y: 260, distance: 105.0
click at [557, 260] on div ".deletable-edge-delete-btn { width: 20px; height: 20px; border: 0px solid #ffff…" at bounding box center [655, 311] width 746 height 491
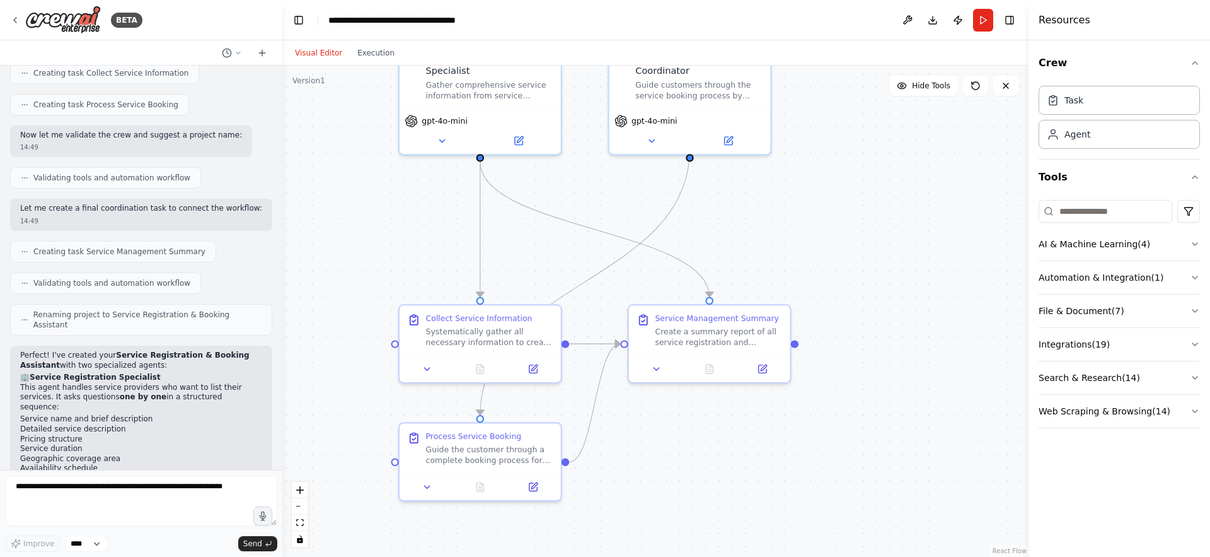
scroll to position [761, 0]
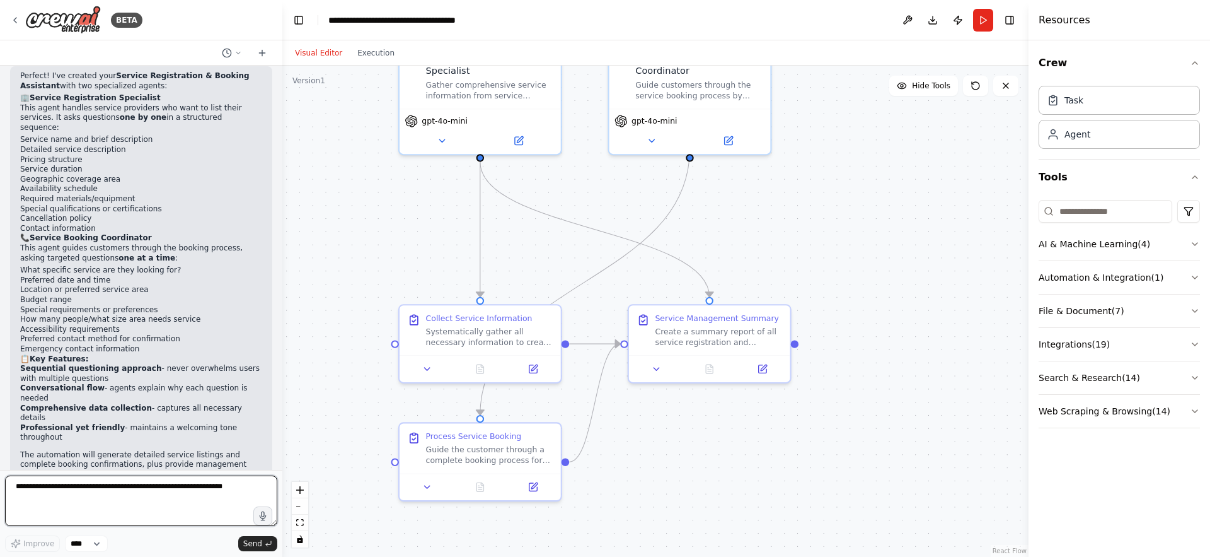
click at [104, 493] on textarea at bounding box center [141, 500] width 272 height 50
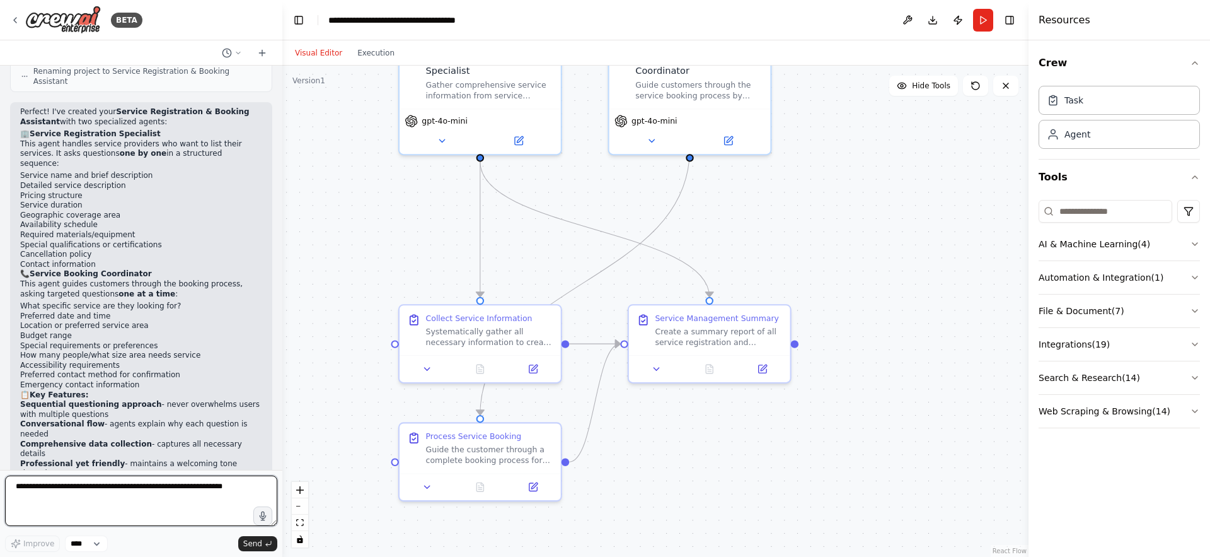
scroll to position [723, 0]
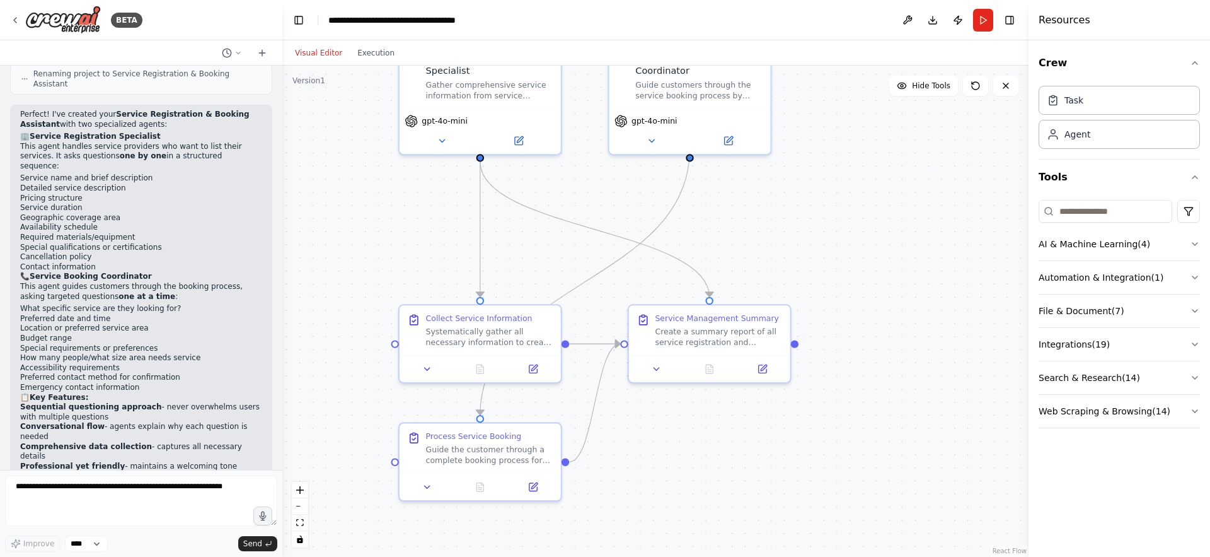
click at [96, 132] on strong "Service Registration Specialist" at bounding box center [95, 136] width 131 height 9
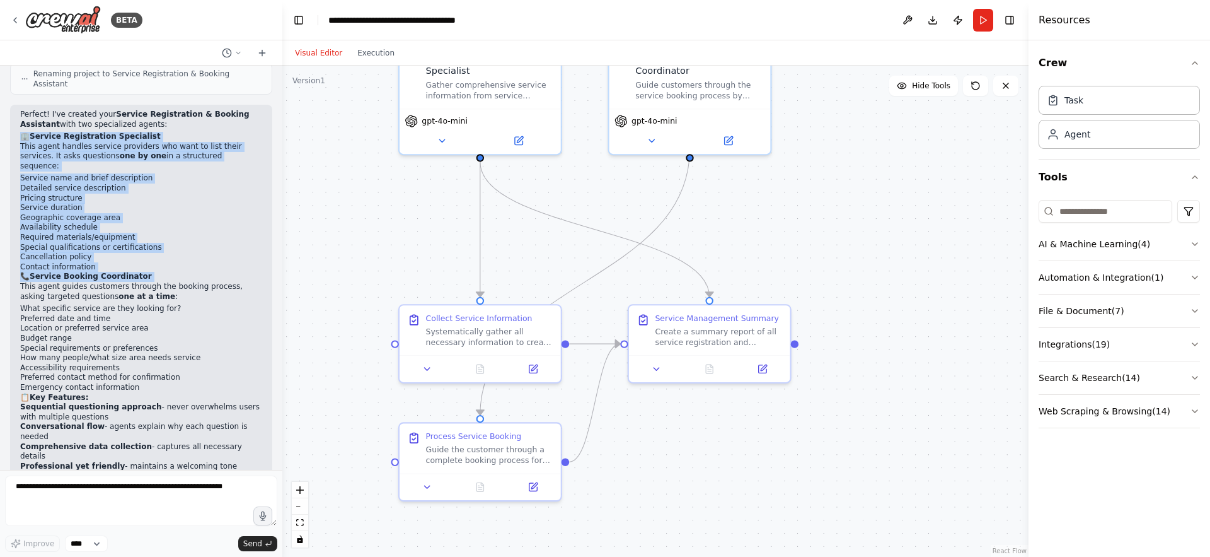
drag, startPoint x: 96, startPoint y: 118, endPoint x: 108, endPoint y: 246, distance: 129.1
click at [108, 246] on div "Perfect! I've created your Service Registration & Booking Assistant with two sp…" at bounding box center [141, 330] width 242 height 441
click at [108, 272] on strong "Service Booking Coordinator" at bounding box center [91, 276] width 122 height 9
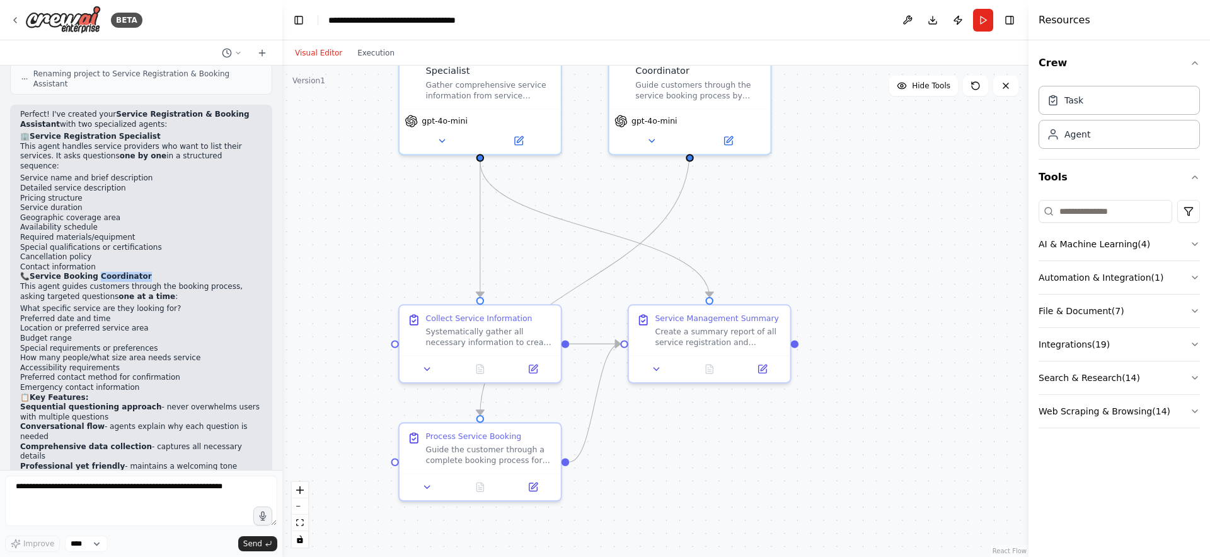
click at [108, 272] on strong "Service Booking Coordinator" at bounding box center [91, 276] width 122 height 9
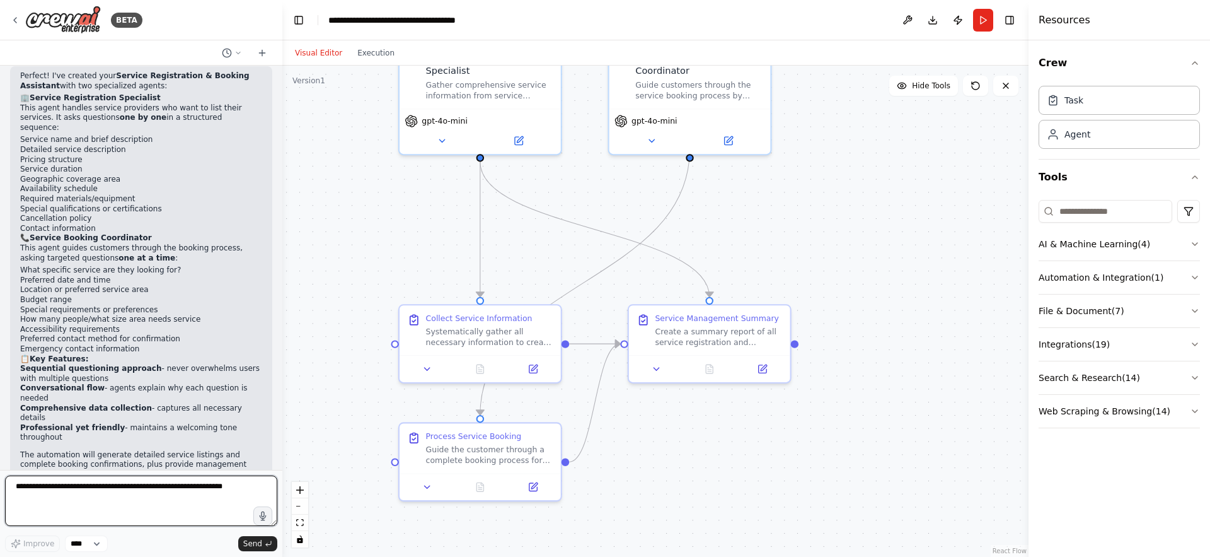
click at [86, 482] on textarea at bounding box center [141, 500] width 272 height 50
type textarea "**********"
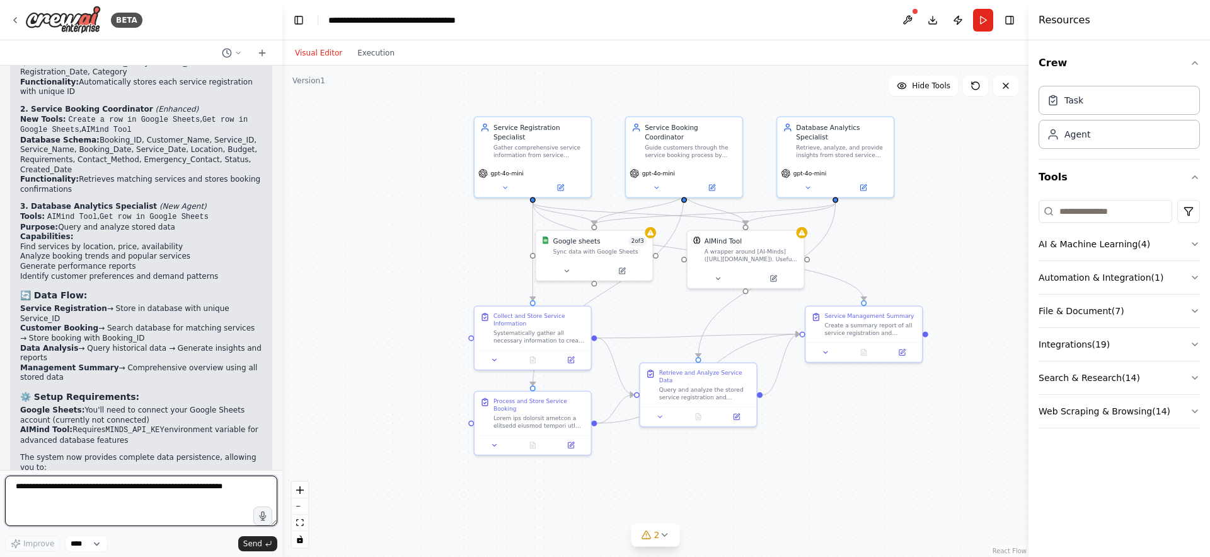
scroll to position [2177, 0]
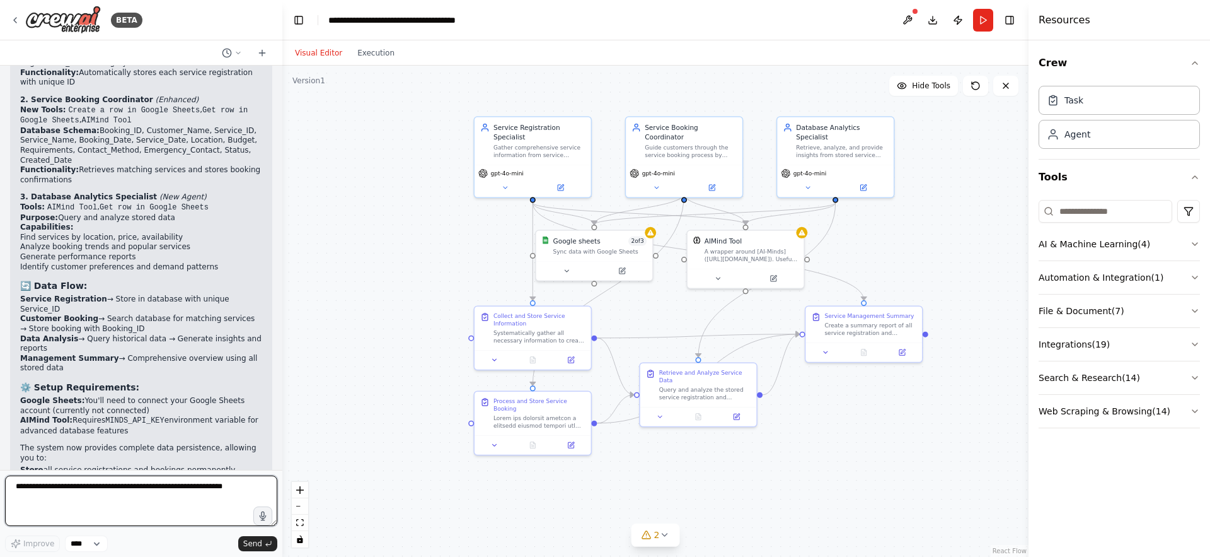
click at [180, 497] on textarea at bounding box center [141, 500] width 272 height 50
type textarea "**********"
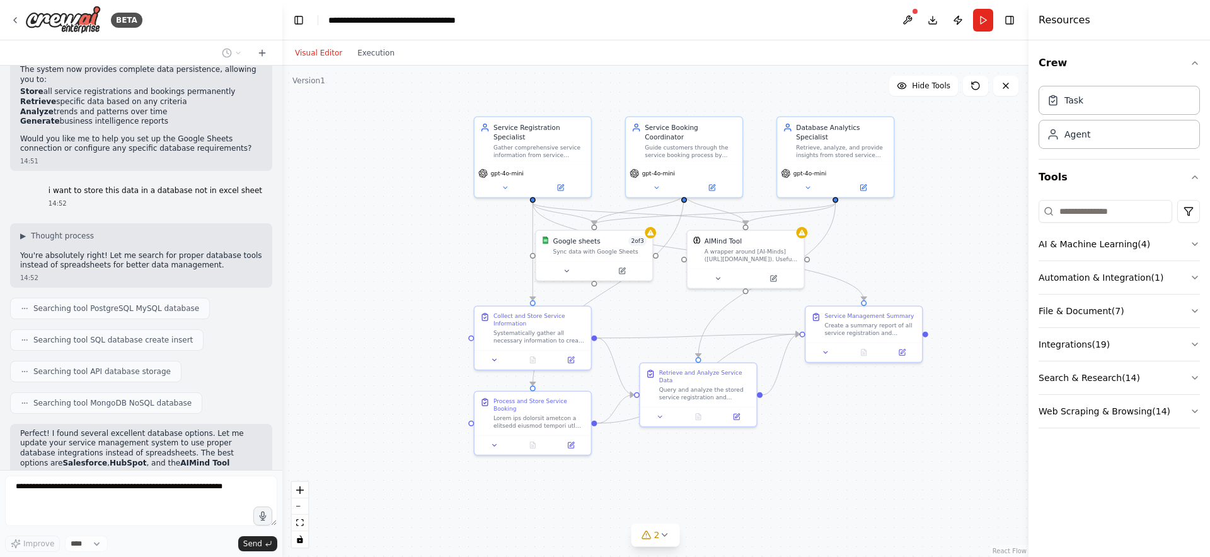
scroll to position [2565, 0]
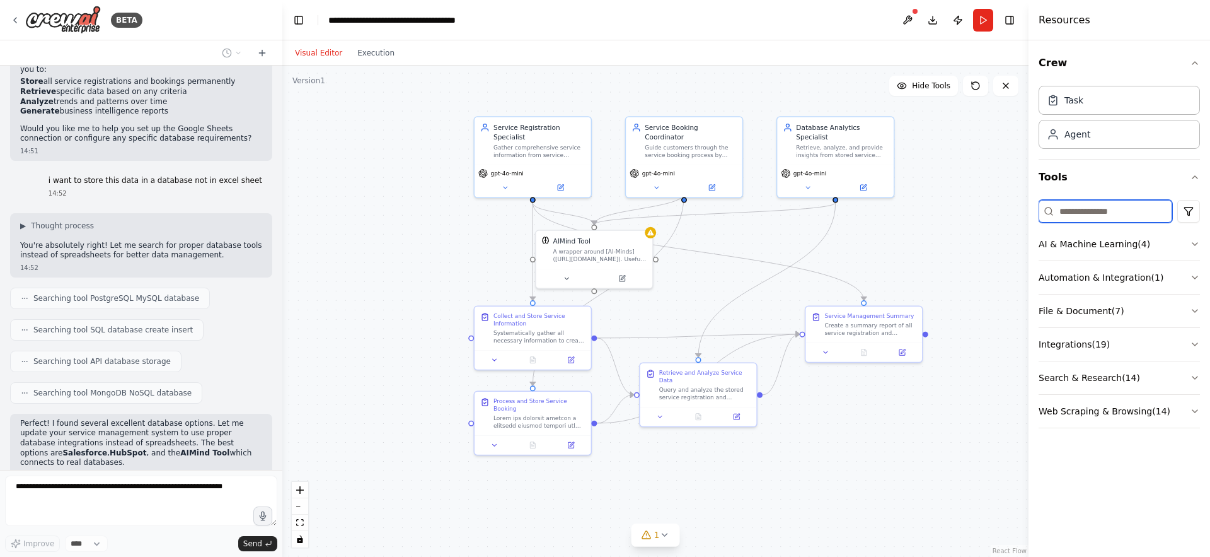
click at [1080, 214] on input at bounding box center [1106, 211] width 134 height 23
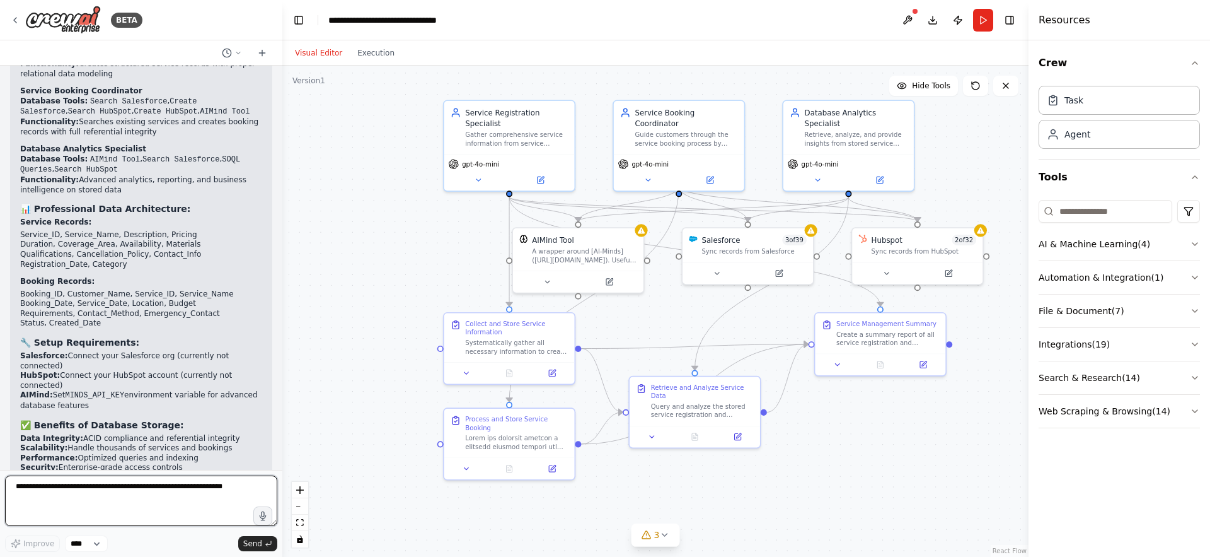
scroll to position [3730, 0]
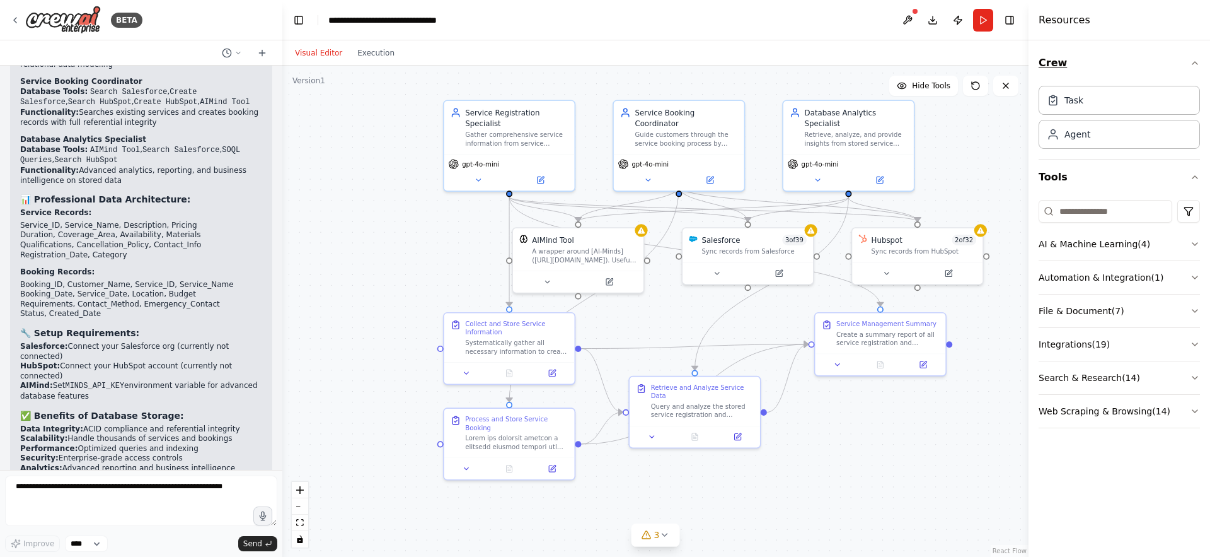
click at [1169, 69] on button "Crew" at bounding box center [1119, 62] width 161 height 35
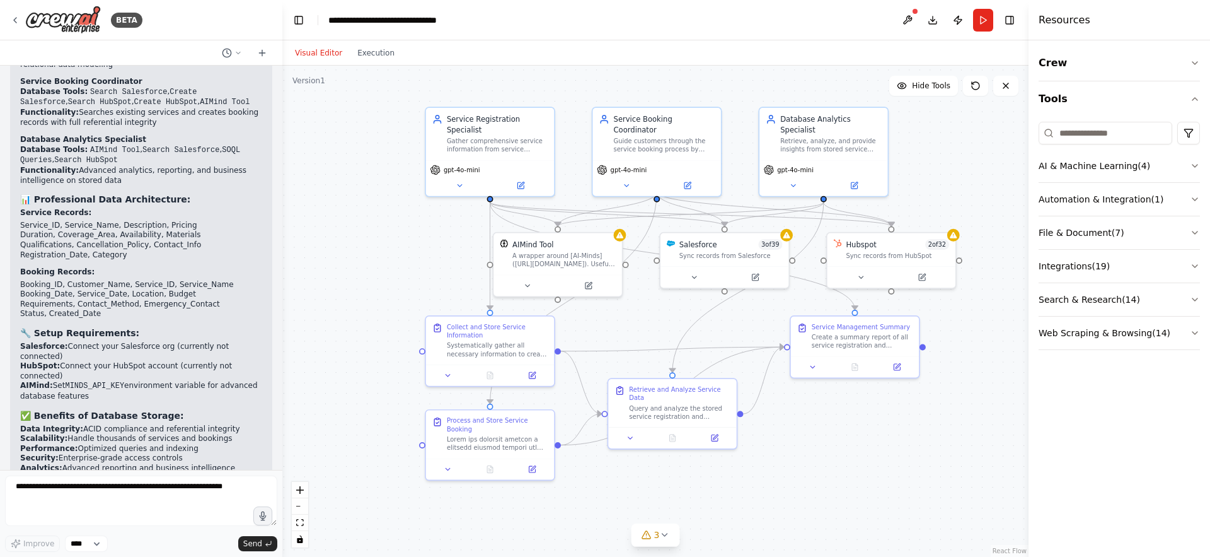
drag, startPoint x: 730, startPoint y: 188, endPoint x: 730, endPoint y: 197, distance: 8.8
click at [730, 197] on div ".deletable-edge-delete-btn { width: 20px; height: 20px; border: 0px solid #ffff…" at bounding box center [655, 311] width 746 height 491
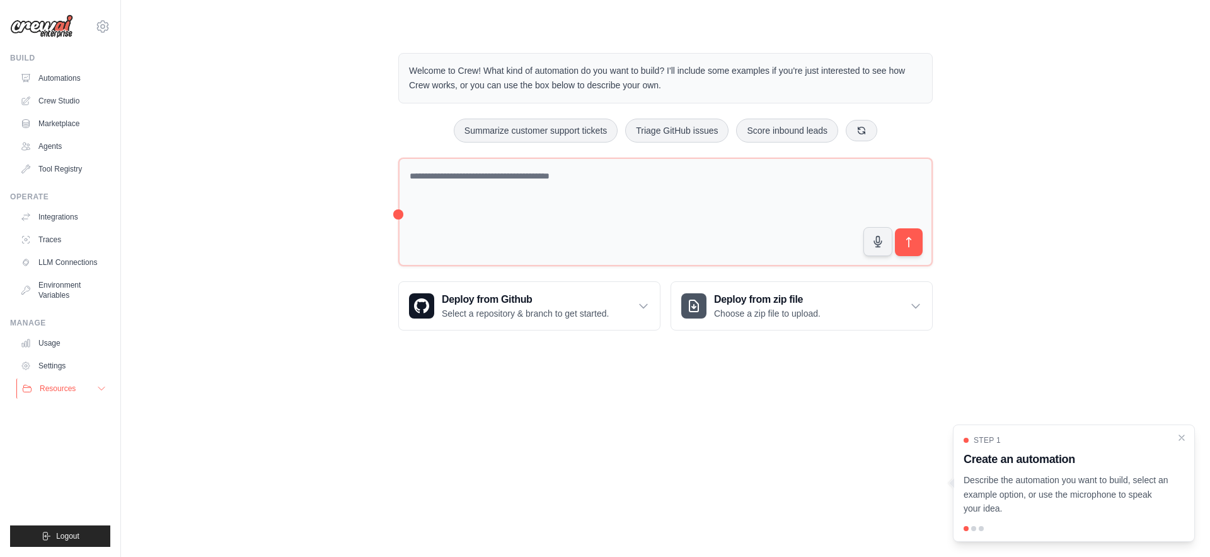
click at [103, 387] on icon at bounding box center [101, 388] width 6 height 3
click at [103, 387] on icon at bounding box center [101, 388] width 10 height 10
click at [50, 168] on link "Tool Registry" at bounding box center [63, 169] width 95 height 20
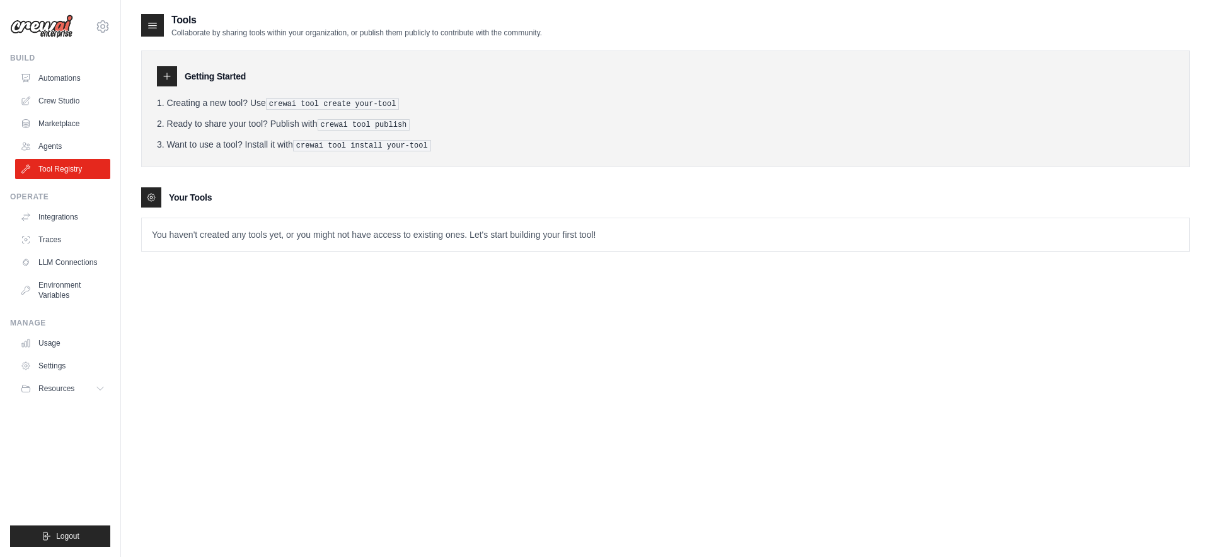
click at [305, 100] on pre "crewai tool create your-tool" at bounding box center [333, 103] width 134 height 11
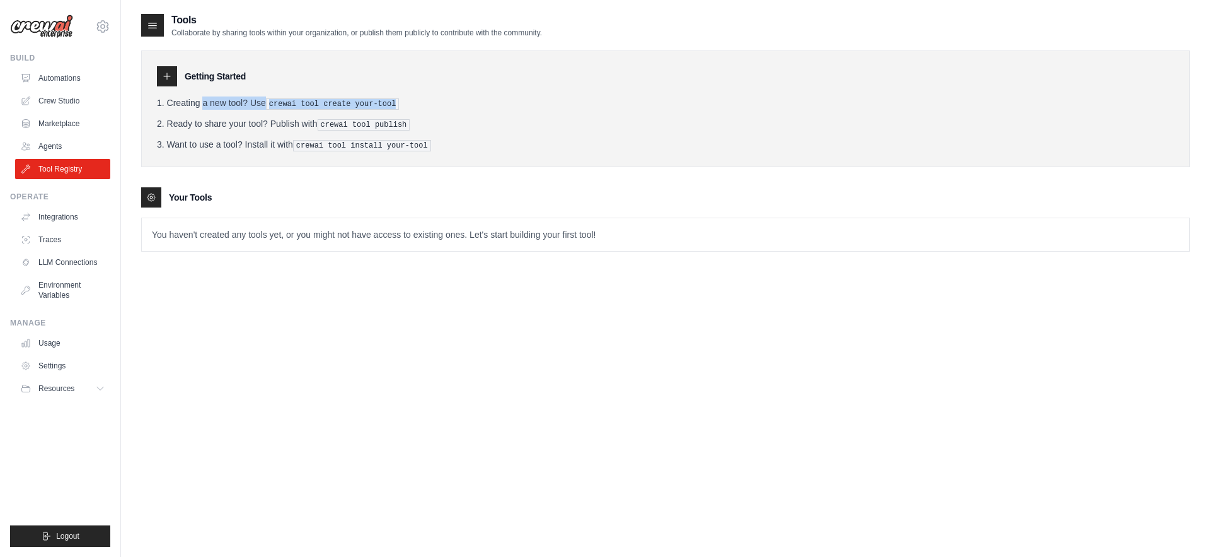
click at [305, 100] on pre "crewai tool create your-tool" at bounding box center [333, 103] width 134 height 11
click at [312, 125] on li "Ready to share your tool? Publish with crewai tool publish" at bounding box center [665, 123] width 1017 height 13
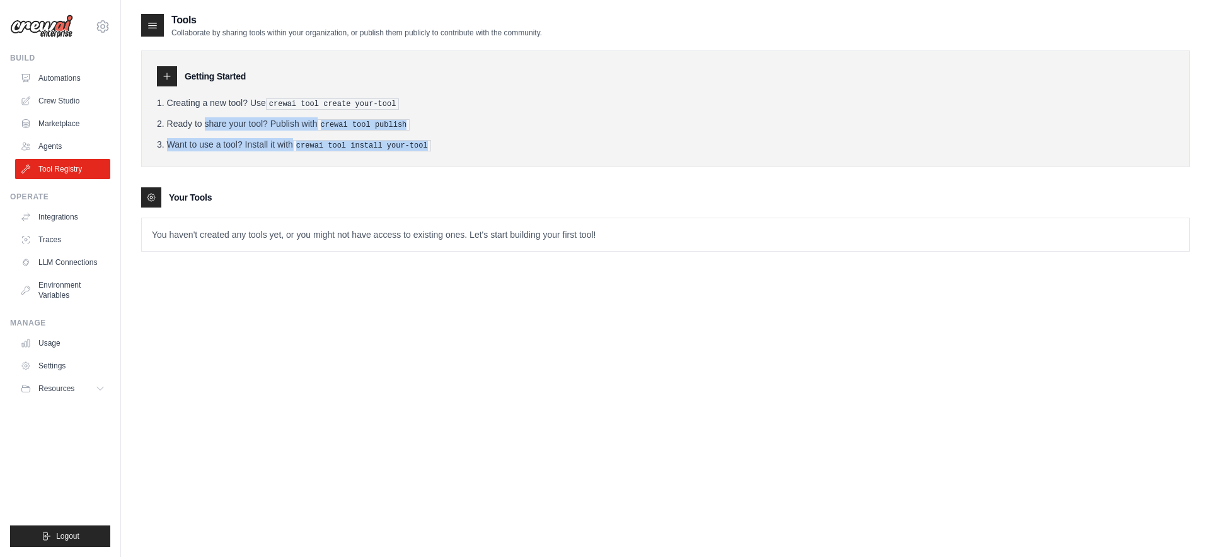
drag, startPoint x: 312, startPoint y: 125, endPoint x: 318, endPoint y: 151, distance: 27.2
click at [318, 151] on div "Getting Started Creating a new tool? Use crewai tool create your-tool Ready to …" at bounding box center [665, 108] width 1049 height 117
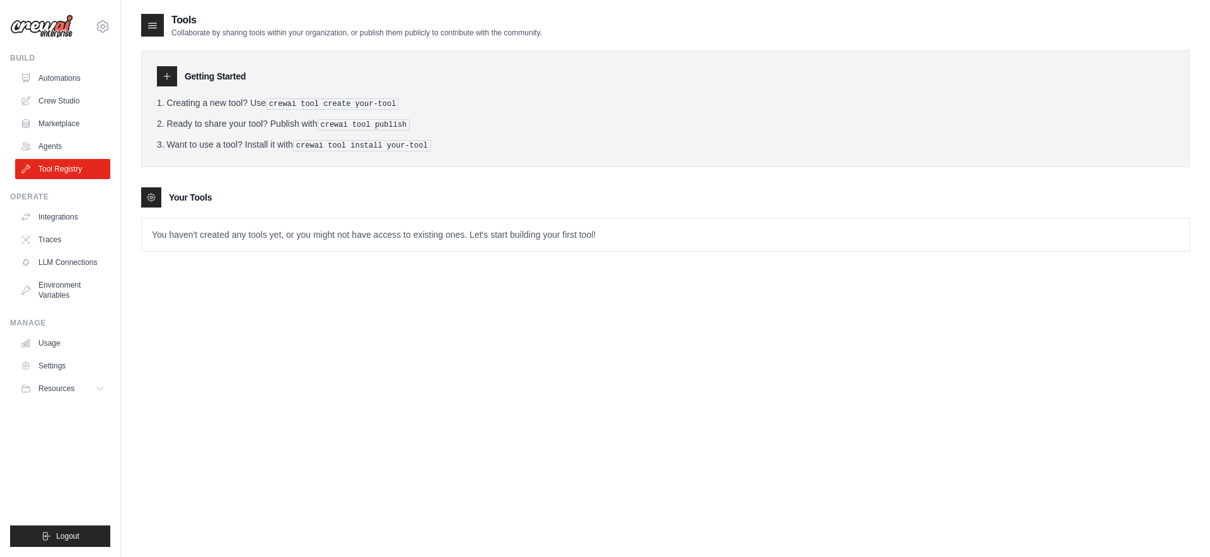
click at [320, 218] on p "You haven't created any tools yet, or you might not have access to existing one…" at bounding box center [666, 234] width 1048 height 33
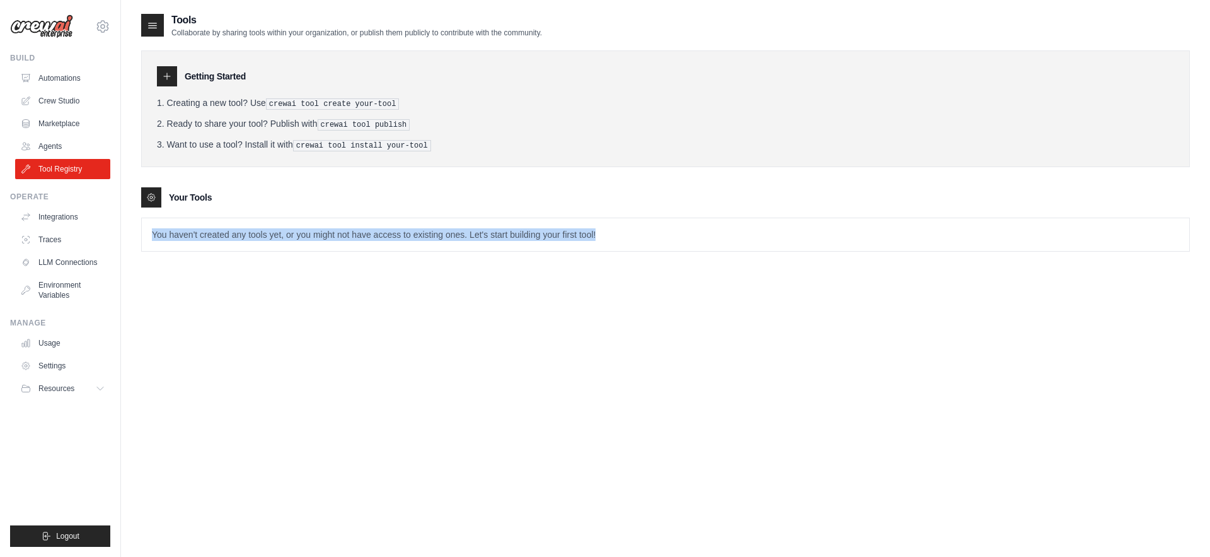
click at [320, 218] on p "You haven't created any tools yet, or you might not have access to existing one…" at bounding box center [666, 234] width 1048 height 33
click at [43, 220] on link "Integrations" at bounding box center [63, 217] width 95 height 20
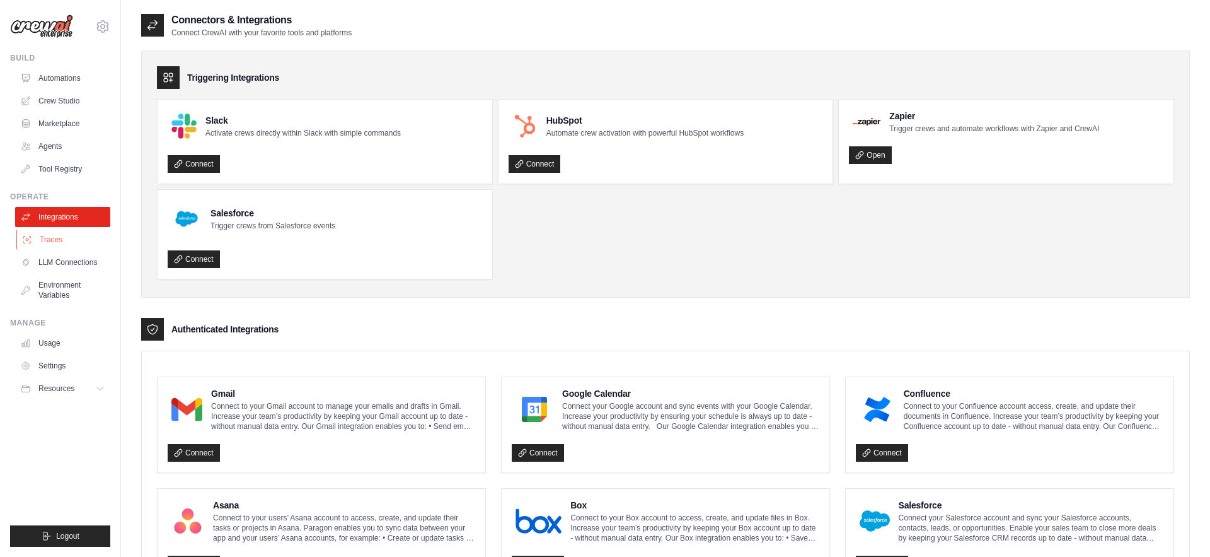
click at [57, 247] on link "Traces" at bounding box center [63, 239] width 95 height 20
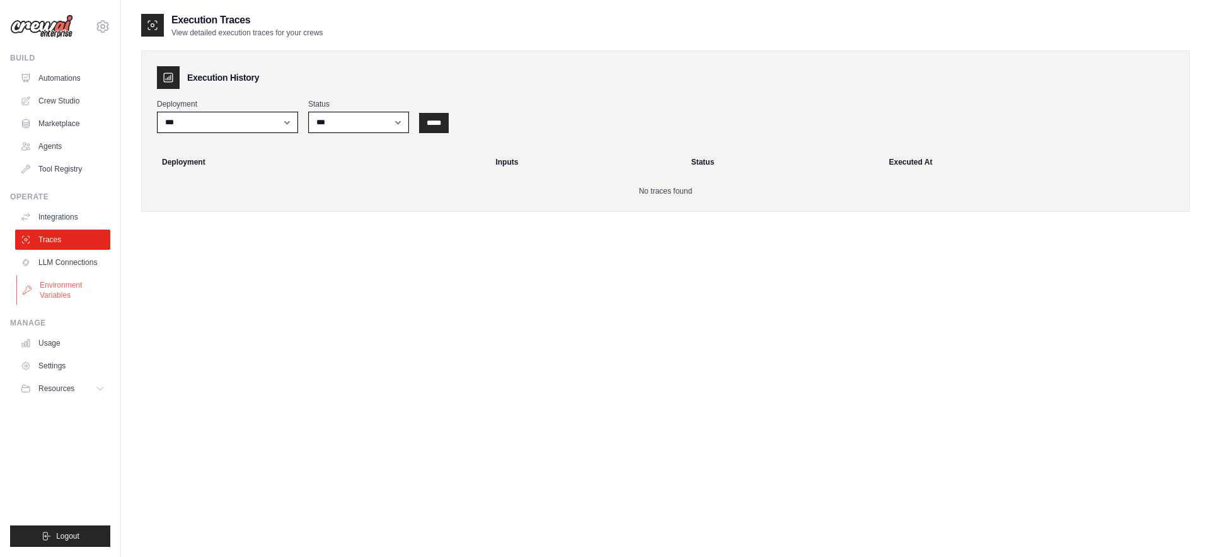
click at [52, 275] on link "Environment Variables" at bounding box center [63, 290] width 95 height 30
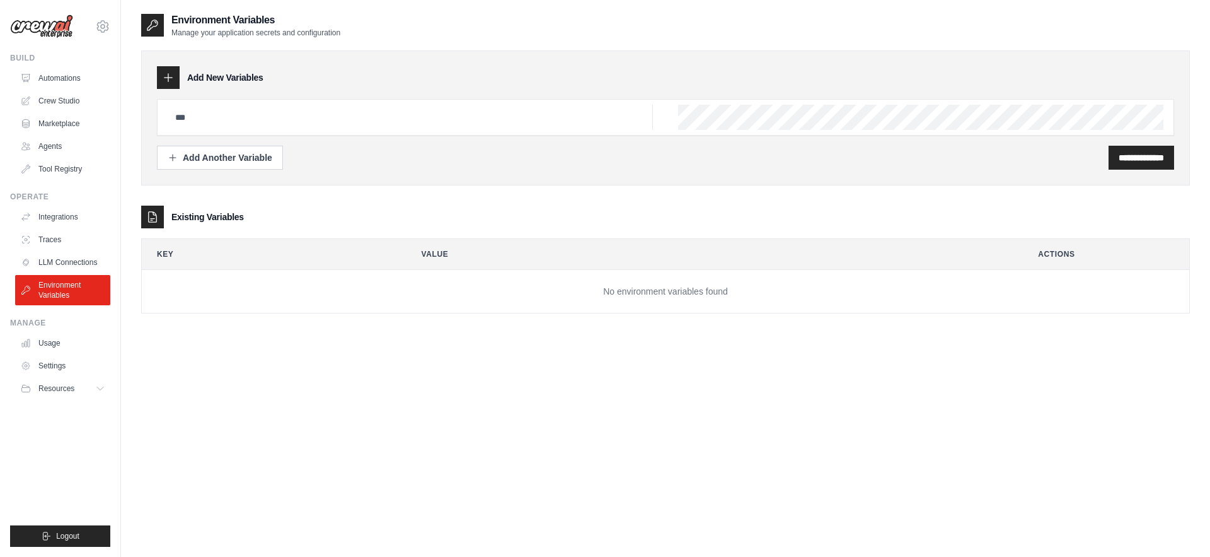
click at [54, 262] on link "LLM Connections" at bounding box center [62, 262] width 95 height 20
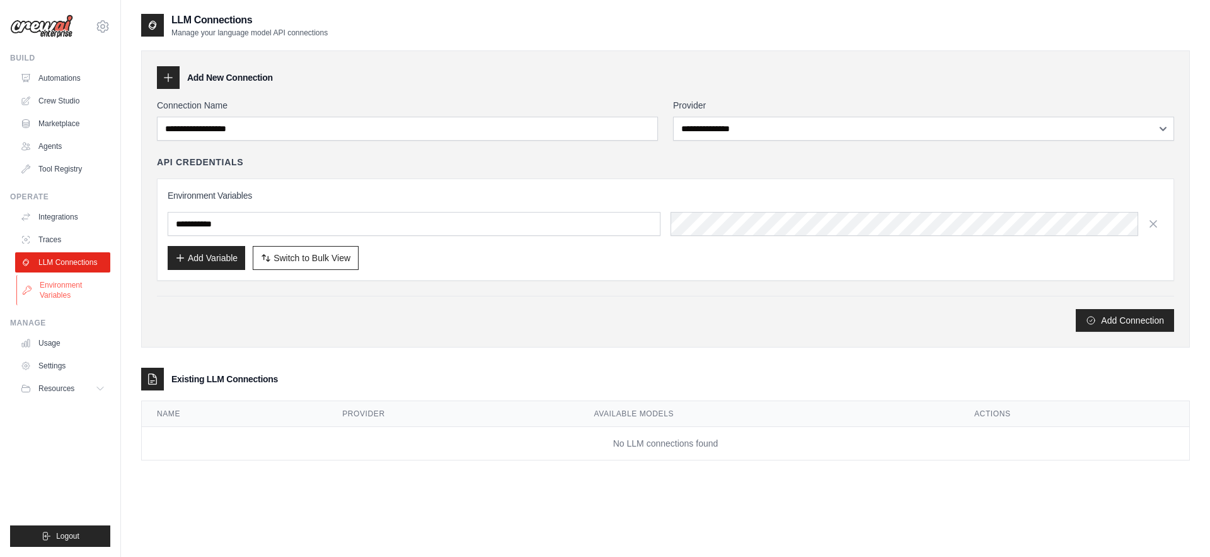
click at [62, 284] on link "Environment Variables" at bounding box center [63, 290] width 95 height 30
